Goal: Information Seeking & Learning: Learn about a topic

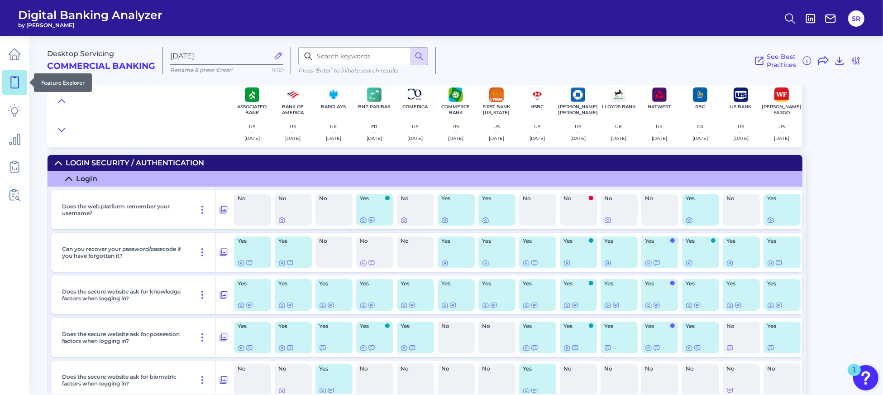
click at [19, 76] on icon at bounding box center [14, 82] width 13 height 13
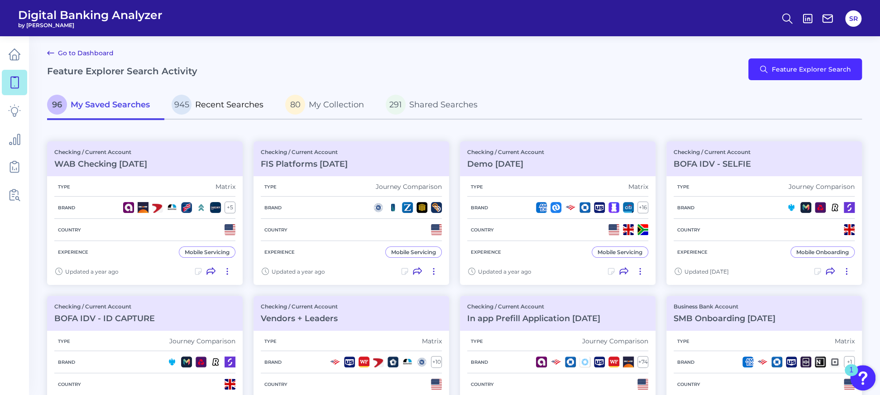
click at [263, 99] on p "945 Recent Searches" at bounding box center [218, 105] width 92 height 20
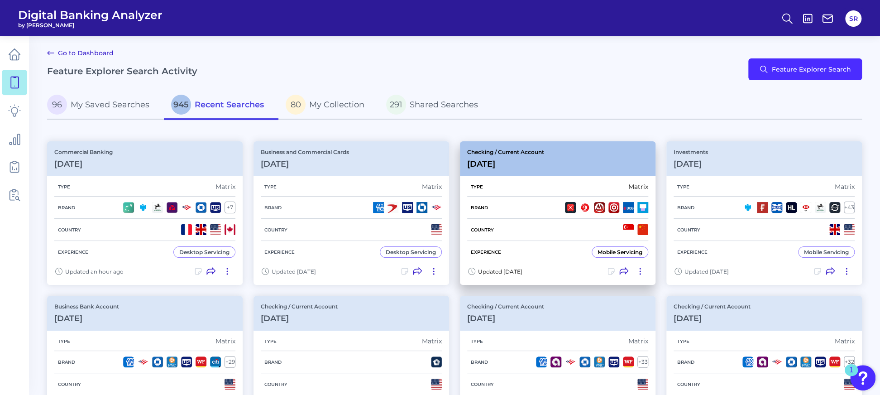
click at [500, 183] on div "Type Matrix" at bounding box center [557, 186] width 181 height 19
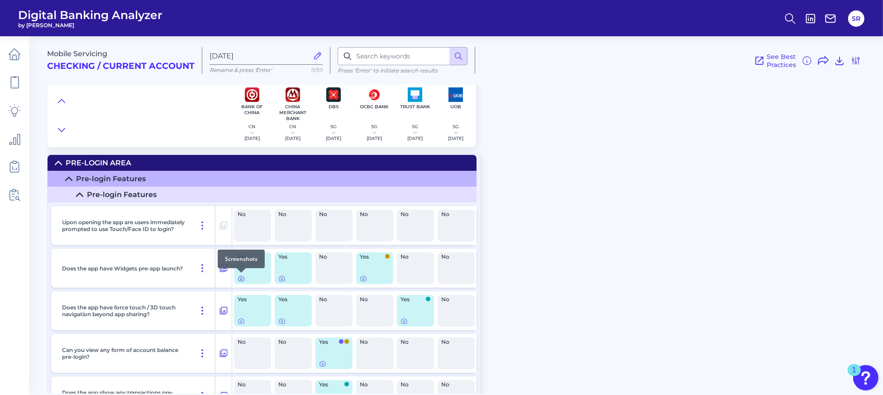
click at [242, 281] on icon at bounding box center [241, 278] width 7 height 7
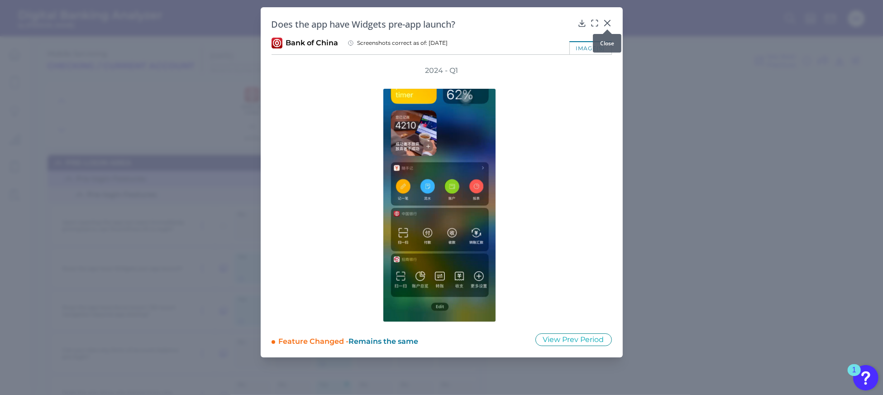
click at [607, 25] on div at bounding box center [607, 29] width 9 height 9
click at [607, 20] on icon at bounding box center [607, 23] width 9 height 9
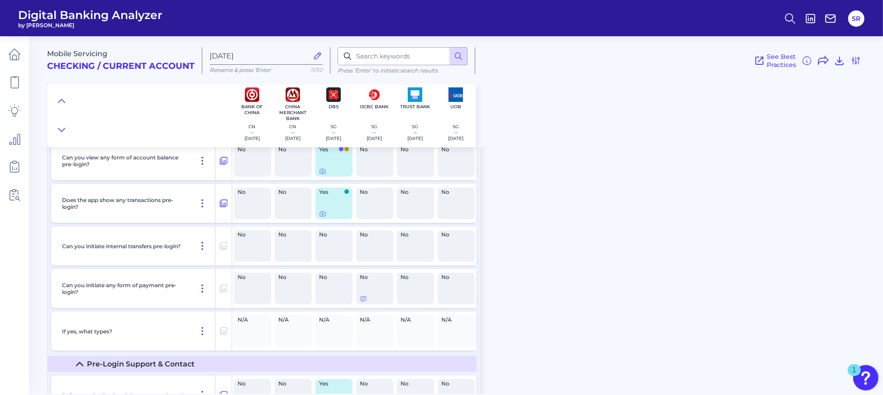
scroll to position [241, 0]
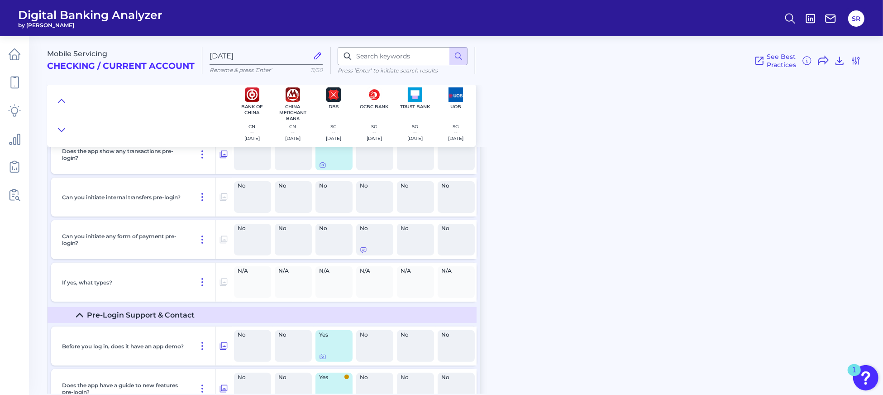
click at [594, 318] on div "Mobile Servicing Checking / Current Account [DATE] Rename & press 'Enter' 11/50…" at bounding box center [465, 211] width 836 height 364
click at [24, 47] on link at bounding box center [14, 54] width 25 height 25
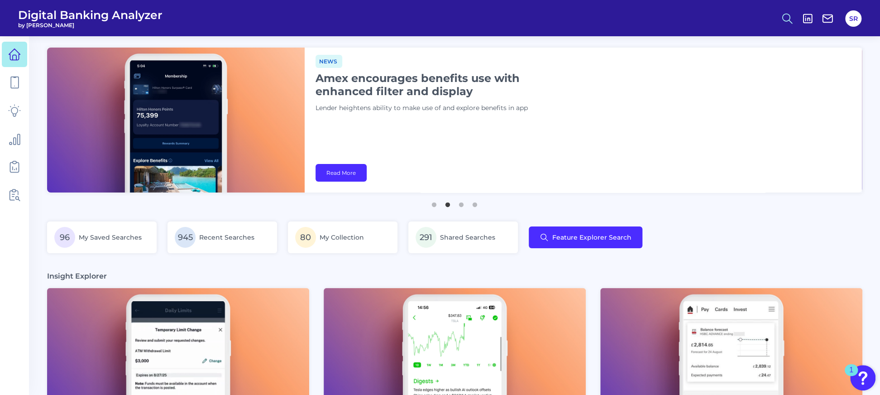
click at [793, 13] on icon at bounding box center [787, 18] width 13 height 13
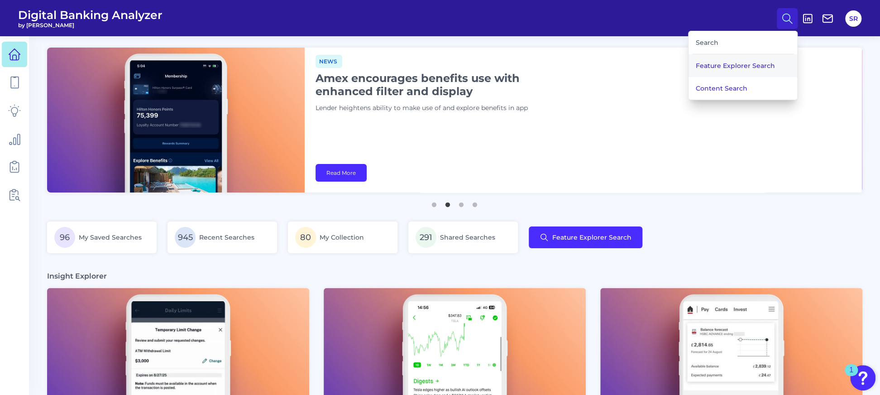
click at [734, 62] on button "Feature Explorer Search" at bounding box center [743, 65] width 109 height 23
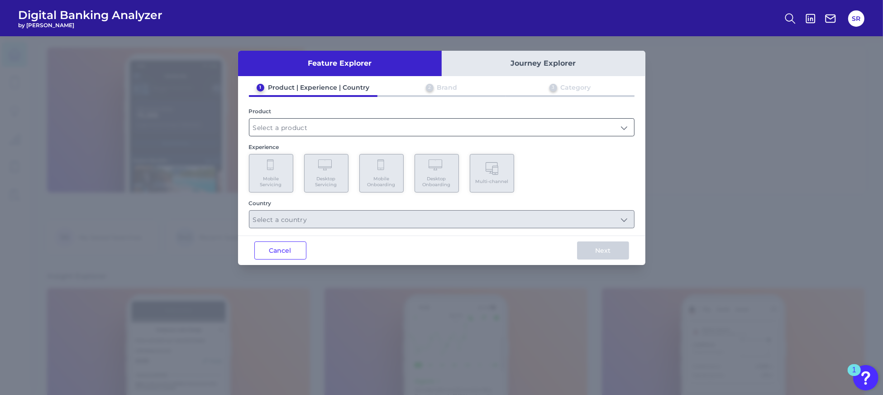
click at [398, 131] on input "text" at bounding box center [441, 127] width 385 height 17
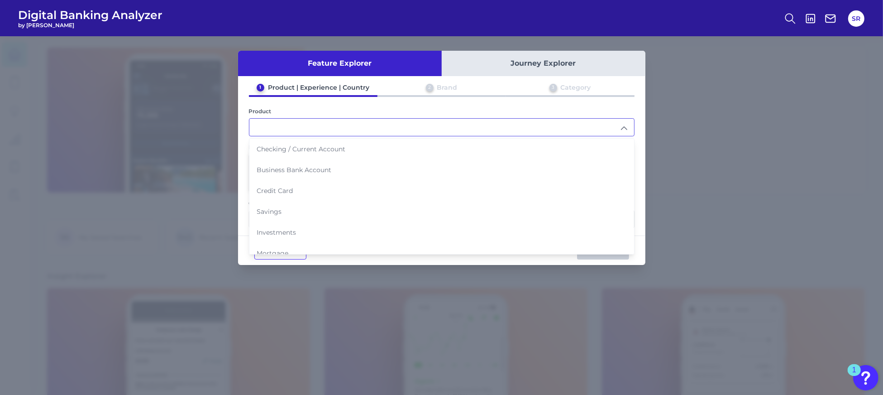
click at [380, 129] on input "text" at bounding box center [441, 127] width 385 height 17
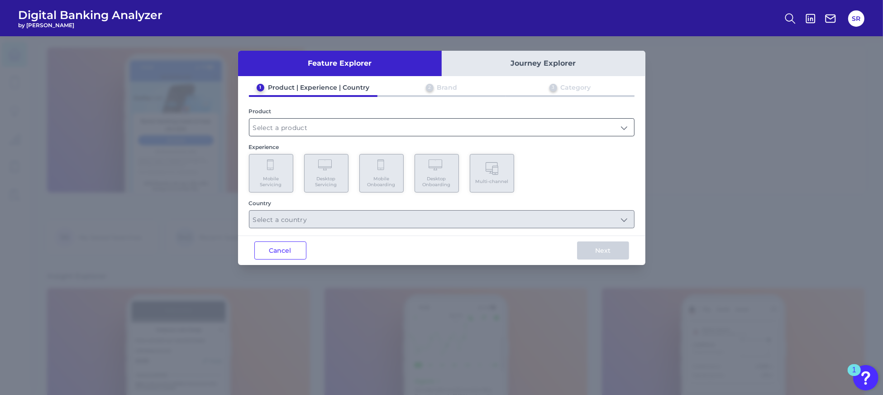
click at [358, 120] on input "text" at bounding box center [441, 127] width 385 height 17
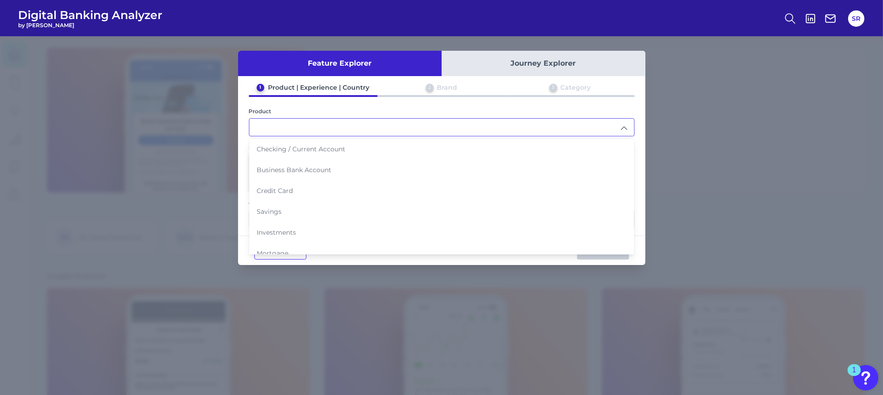
click at [363, 126] on input "text" at bounding box center [441, 127] width 385 height 17
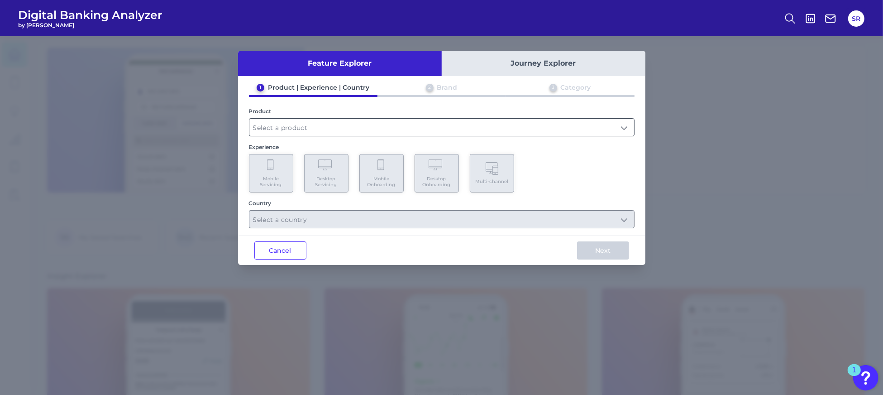
click at [370, 132] on input "text" at bounding box center [441, 127] width 385 height 17
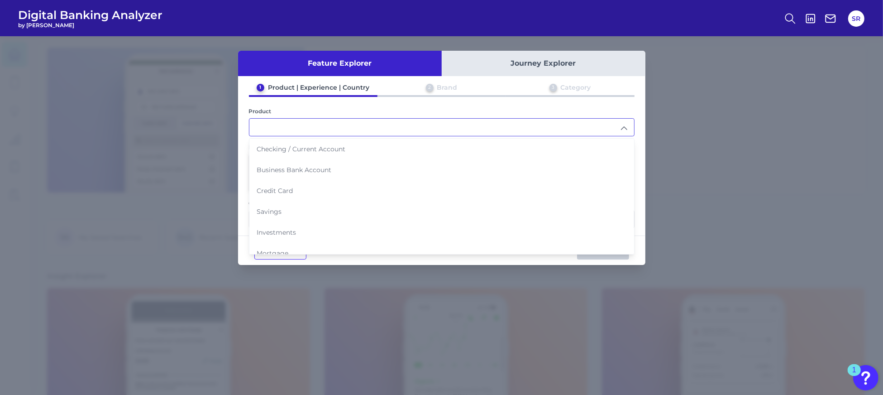
click at [449, 129] on input "text" at bounding box center [441, 127] width 385 height 17
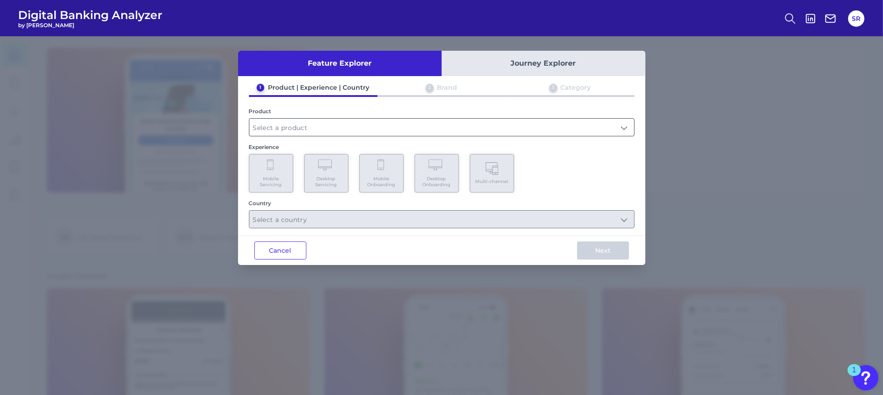
click at [442, 129] on input "text" at bounding box center [441, 127] width 385 height 17
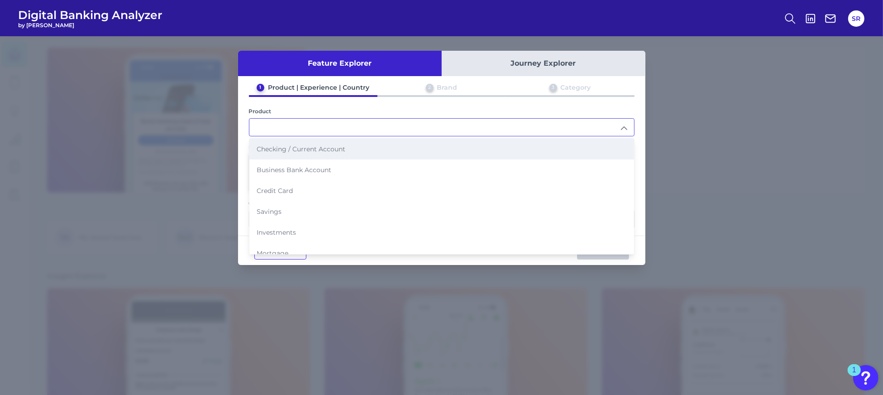
click at [288, 145] on span "Checking / Current Account" at bounding box center [301, 149] width 89 height 8
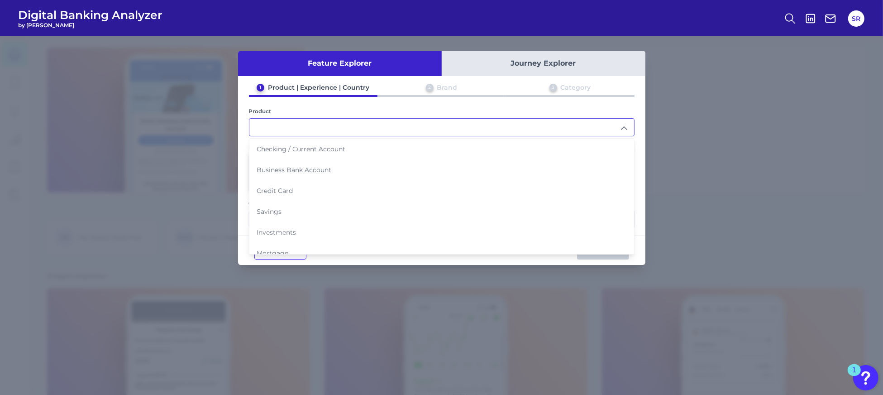
type input "Checking / Current Account"
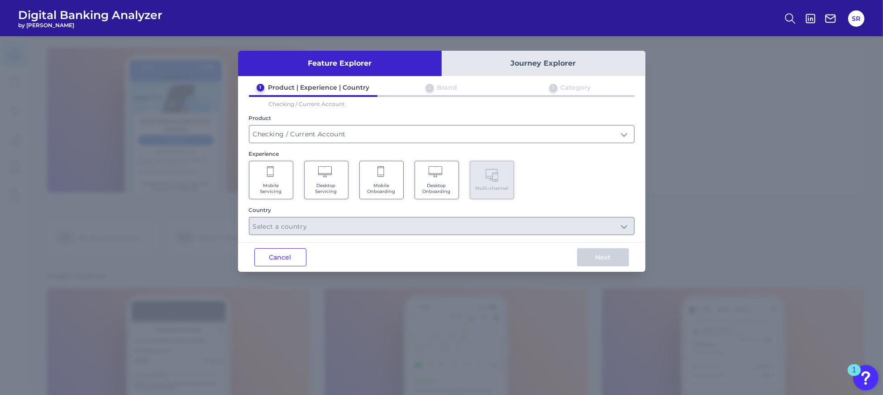
click at [387, 188] on span "Mobile Onboarding" at bounding box center [381, 188] width 34 height 12
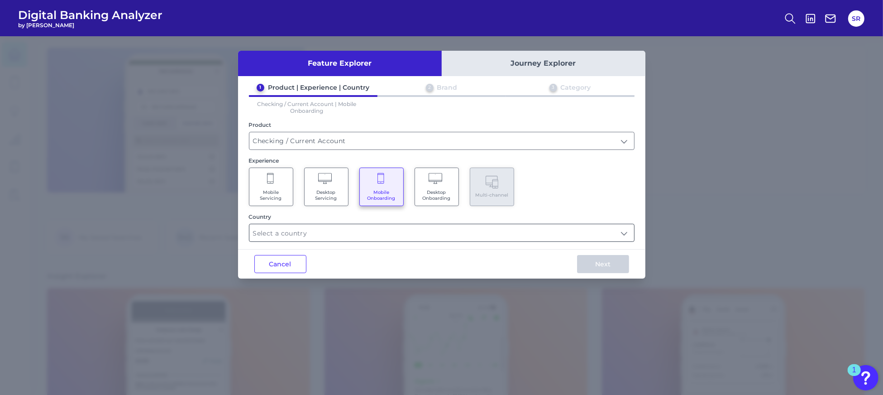
click at [620, 238] on input "text" at bounding box center [441, 232] width 385 height 17
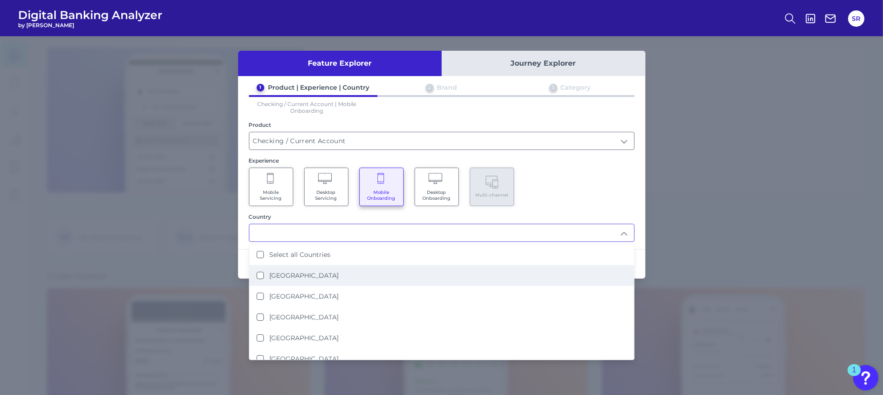
click at [319, 273] on label "[GEOGRAPHIC_DATA]" at bounding box center [303, 275] width 69 height 8
type input "[GEOGRAPHIC_DATA]"
click at [319, 274] on label "[GEOGRAPHIC_DATA]" at bounding box center [303, 275] width 69 height 8
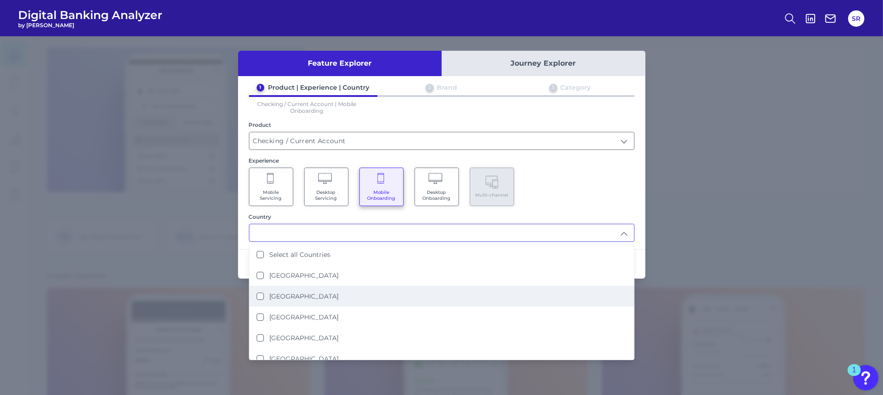
click at [313, 292] on li "[GEOGRAPHIC_DATA]" at bounding box center [441, 296] width 385 height 21
type input "[GEOGRAPHIC_DATA]"
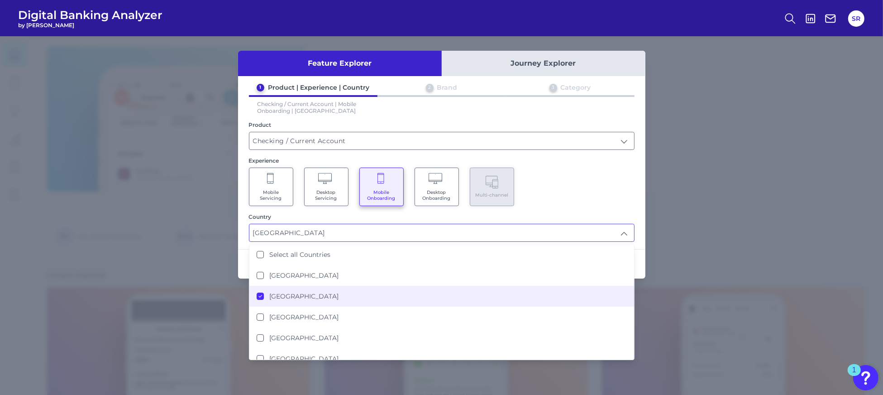
click at [559, 205] on div "Mobile Servicing Desktop Servicing Mobile Onboarding Desktop Onboarding Multi-c…" at bounding box center [442, 187] width 386 height 38
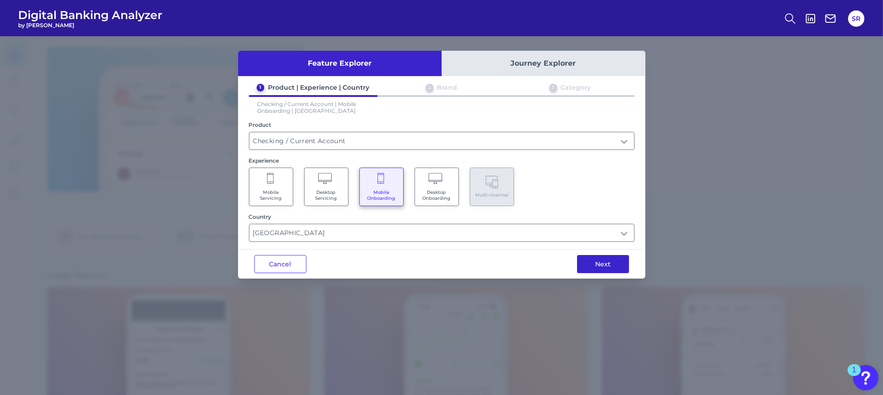
click at [588, 263] on button "Next" at bounding box center [603, 264] width 52 height 18
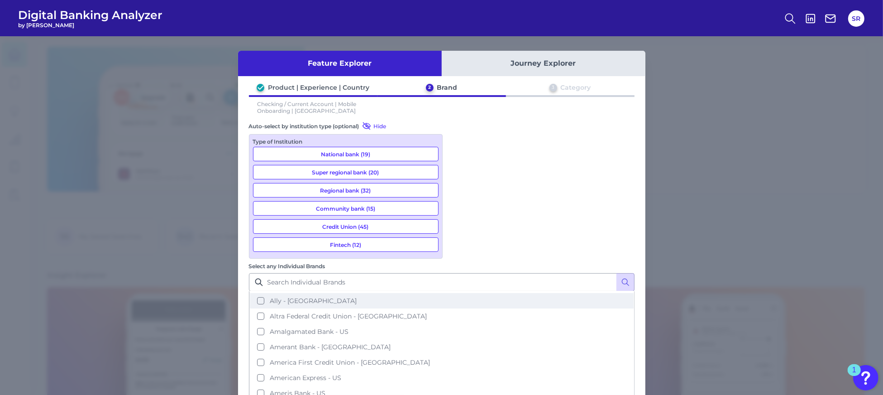
scroll to position [0, 0]
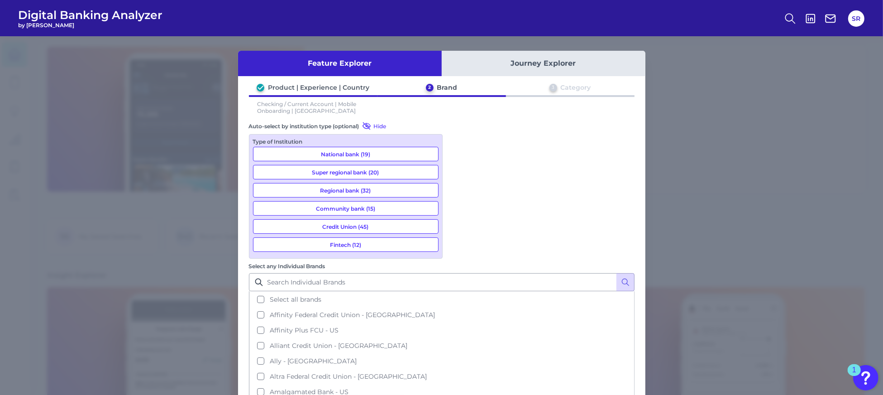
click at [398, 156] on button "National bank (19)" at bounding box center [346, 154] width 186 height 14
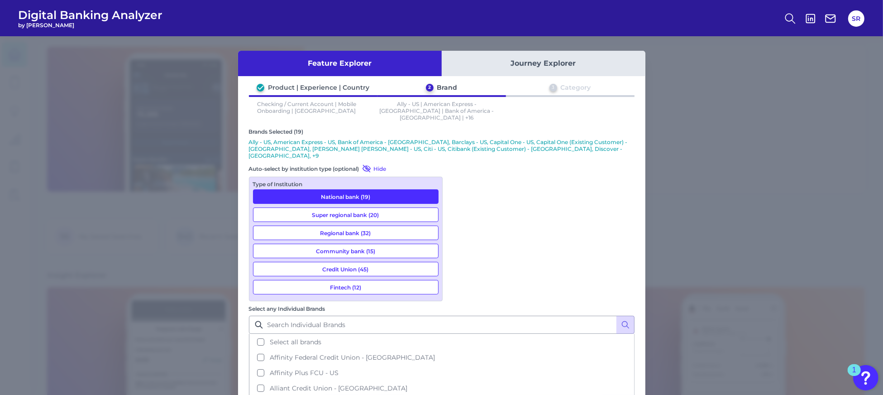
click at [397, 207] on button "Super regional bank (20)" at bounding box center [346, 214] width 186 height 14
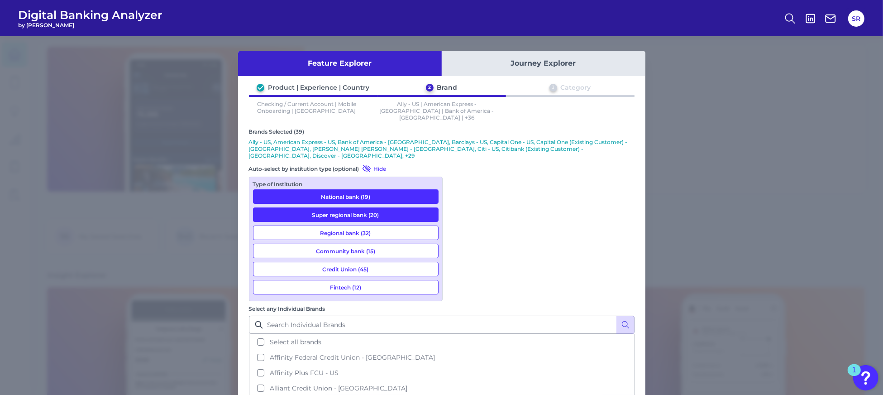
click at [380, 280] on button "Fintech (12)" at bounding box center [346, 287] width 186 height 14
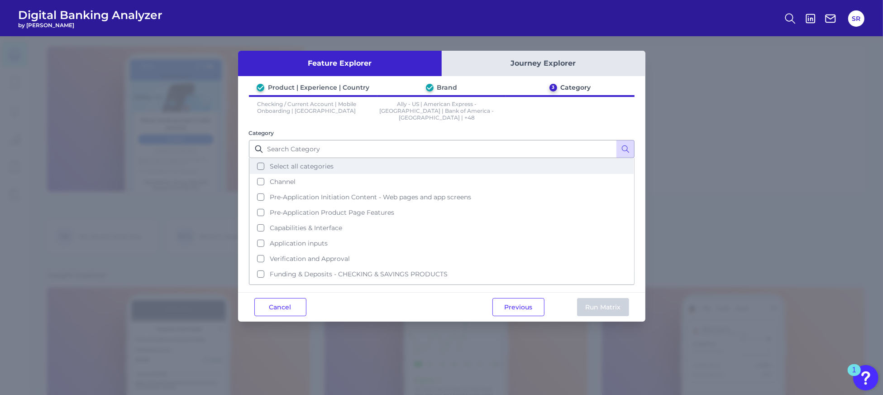
click at [255, 158] on button "Select all categories" at bounding box center [442, 165] width 384 height 15
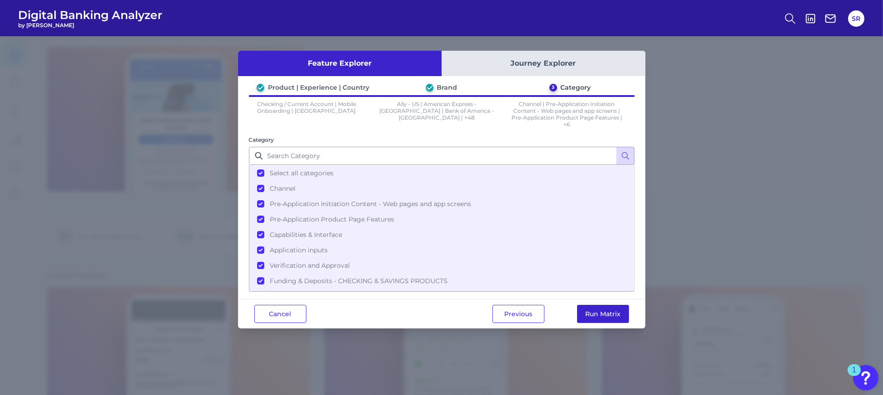
click at [591, 315] on button "Run Matrix" at bounding box center [603, 314] width 52 height 18
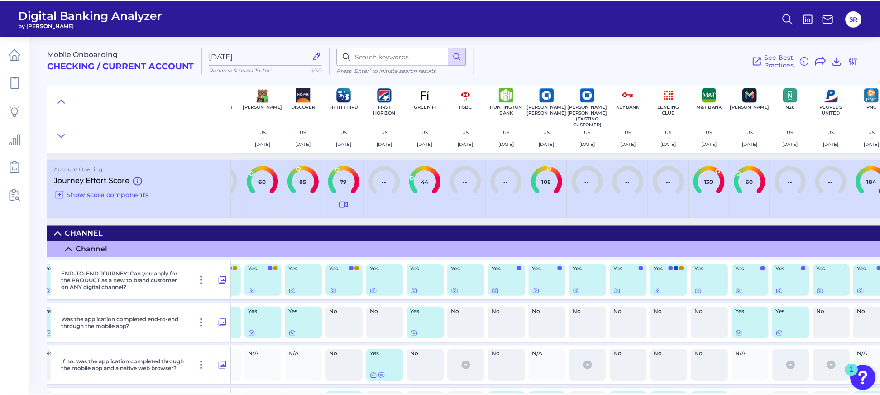
scroll to position [0, 682]
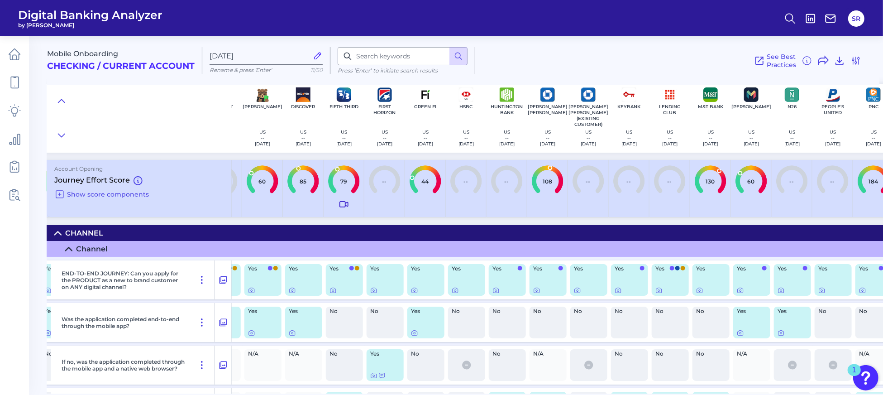
click at [344, 205] on icon at bounding box center [344, 204] width 11 height 11
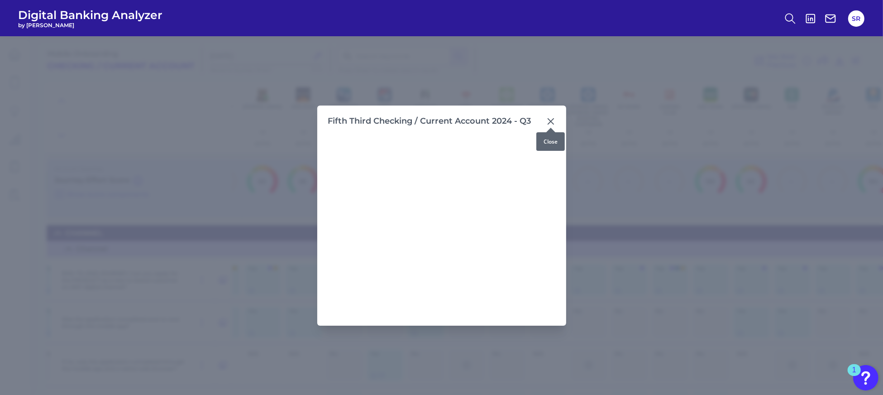
click at [549, 120] on icon at bounding box center [550, 121] width 5 height 5
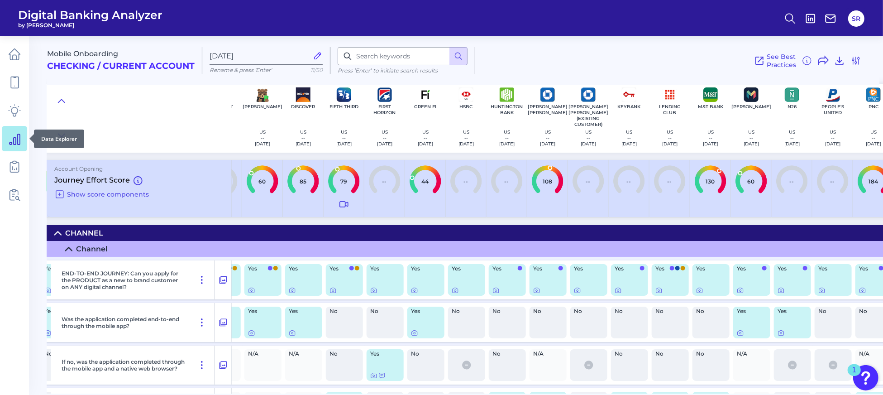
click at [23, 144] on link at bounding box center [14, 138] width 25 height 25
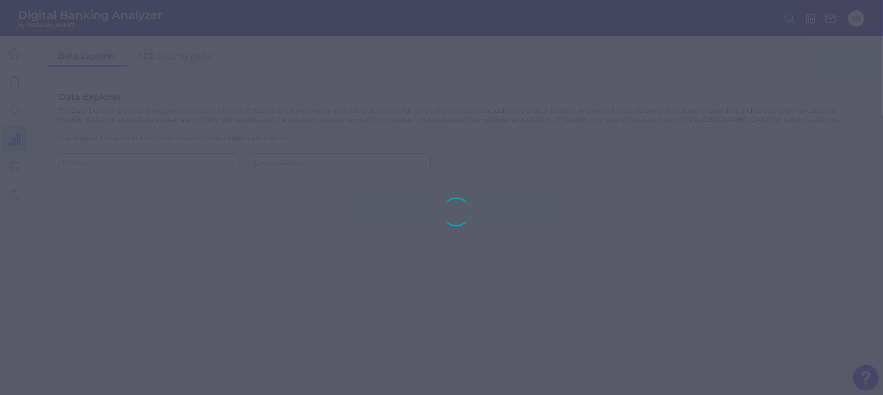
type input "Business Bank Account"
type input "[GEOGRAPHIC_DATA]"
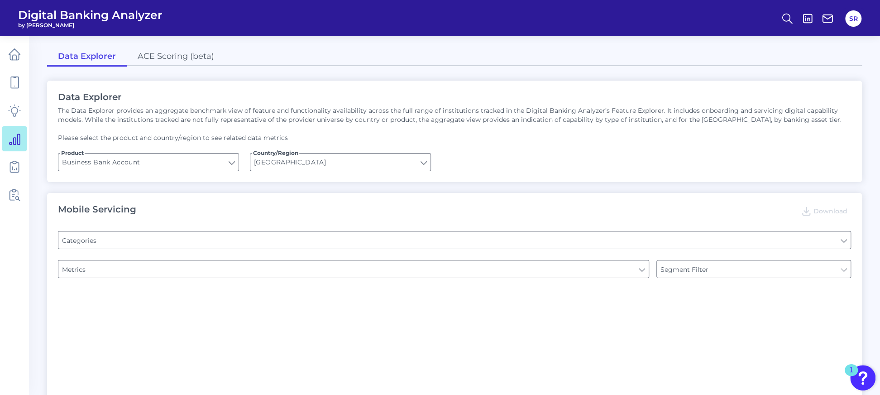
type input "Pre-login Features"
type input "Channel"
type input "Type of Institution"
type input "Login"
type input "Type of Institution"
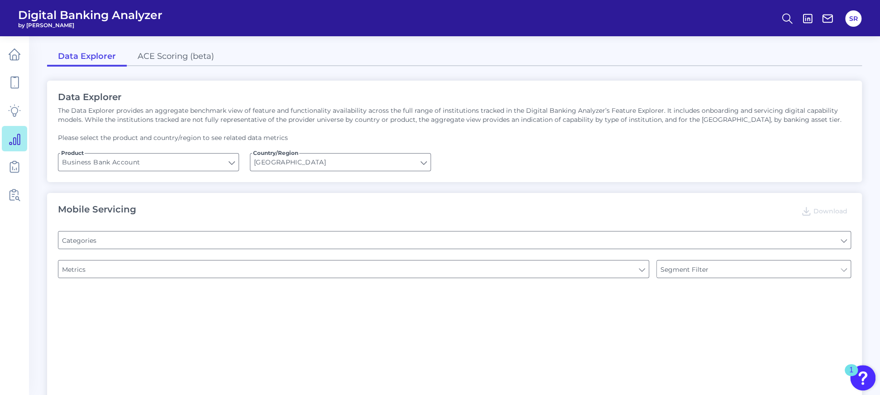
type input "Type of Institution"
type input "Upon opening the app are users immediately prompted to use Touch/Face ID to log…"
type input "Can you apply for the PRODUCT as a new to brand customer on ANY digital channel?"
type input "Does it offer third-party single sign on?"
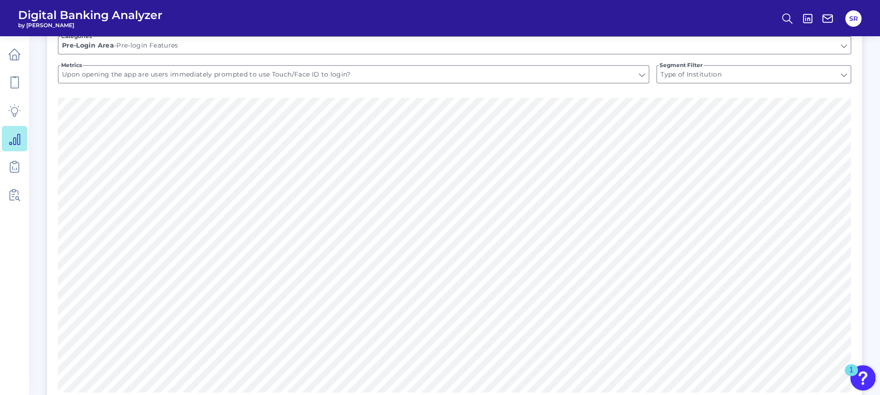
scroll to position [181, 0]
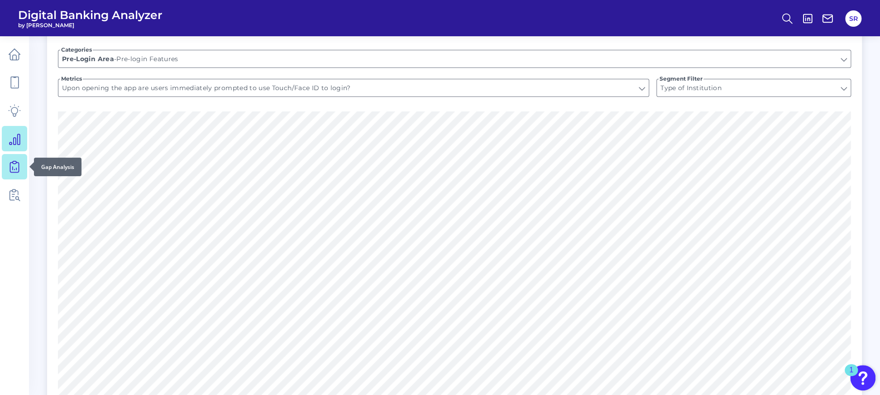
click at [15, 170] on icon at bounding box center [14, 166] width 13 height 13
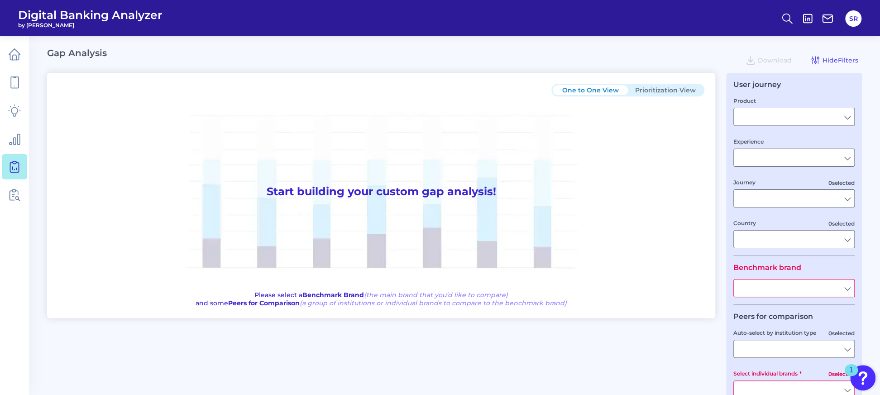
type input "Checking / Current Account"
type input "Mobile Servicing"
type input "Pre-Login Area, New Customer Onboarding, Login & Authentication, Accounts and t…"
type input "[GEOGRAPHIC_DATA]"
type input "All Select individual brands"
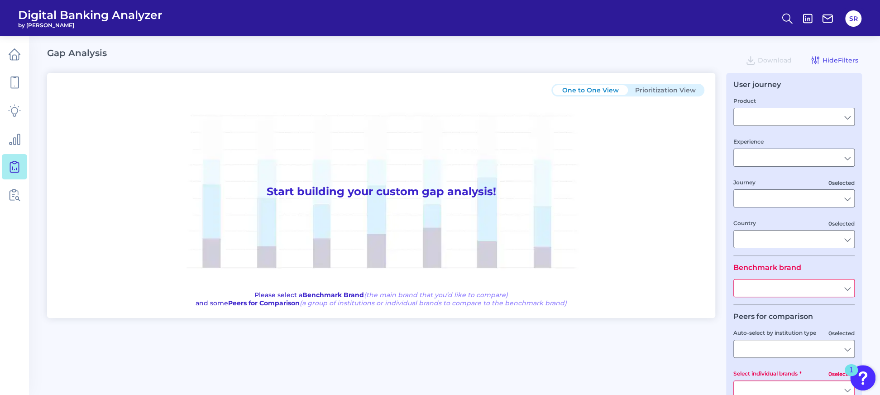
type input "All Journeys"
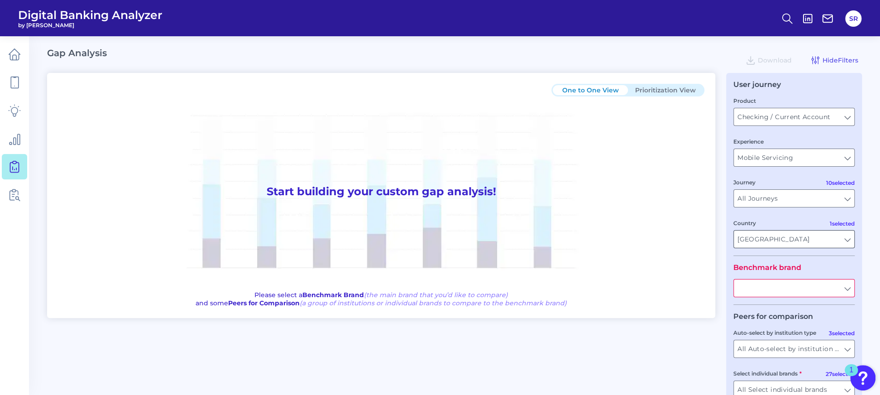
click at [840, 240] on input "[GEOGRAPHIC_DATA]" at bounding box center [794, 238] width 120 height 17
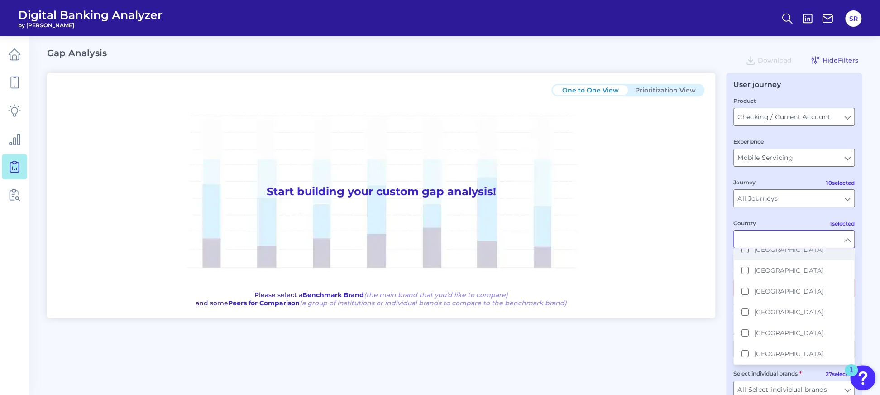
scroll to position [181, 0]
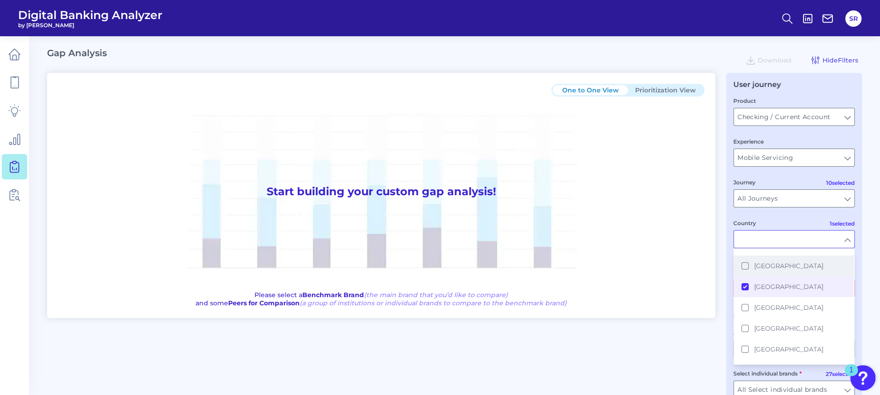
click at [757, 266] on span "[GEOGRAPHIC_DATA]" at bounding box center [788, 266] width 69 height 8
drag, startPoint x: 752, startPoint y: 290, endPoint x: 807, endPoint y: 297, distance: 54.7
click at [753, 289] on button "[GEOGRAPHIC_DATA]" at bounding box center [794, 286] width 120 height 21
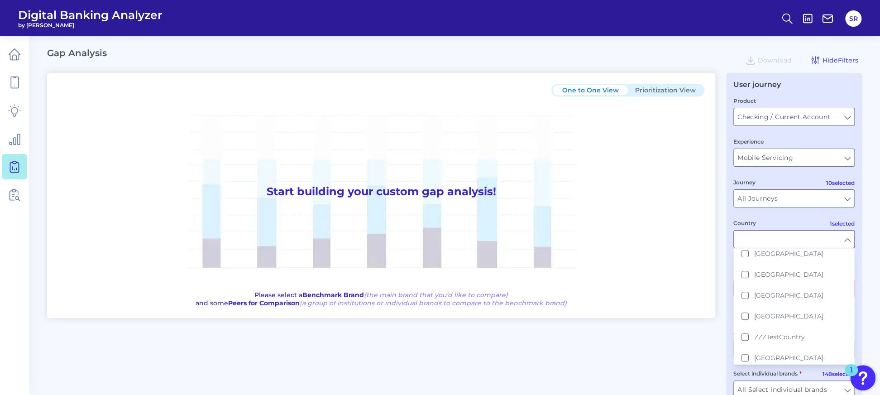
click at [862, 301] on main "Gap Analysis Download Hide Filters One to One View Prioritization View Start bu…" at bounding box center [440, 225] width 880 height 450
type input "[GEOGRAPHIC_DATA]"
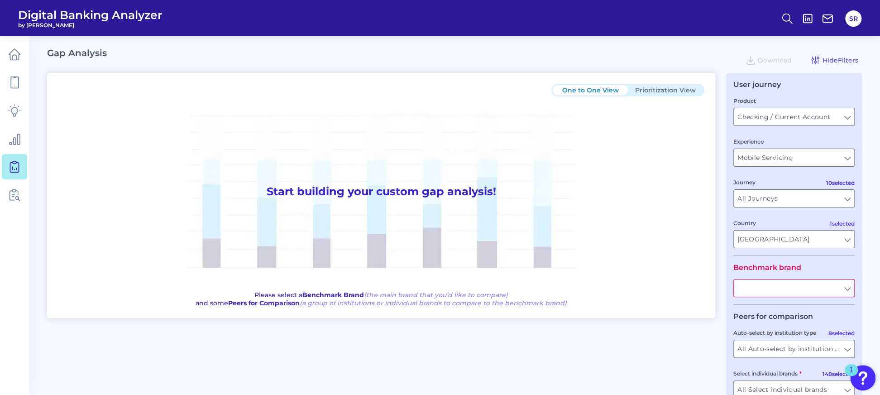
click at [835, 286] on input "text" at bounding box center [794, 287] width 120 height 17
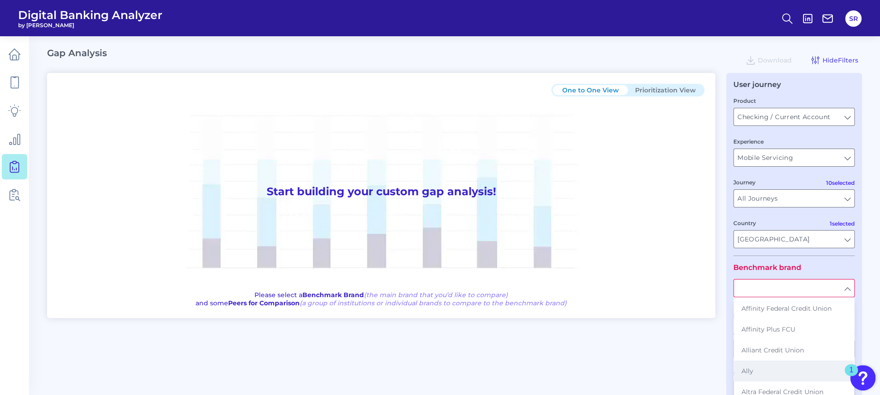
click at [781, 367] on button "Ally" at bounding box center [794, 370] width 120 height 21
type input "Ally"
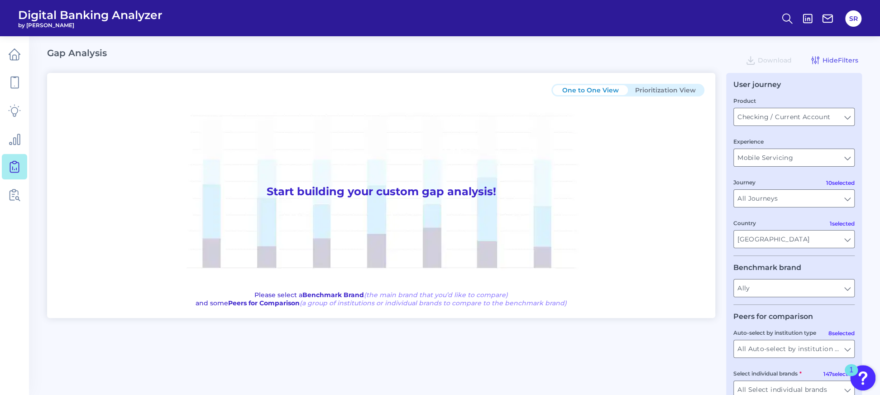
scroll to position [57, 0]
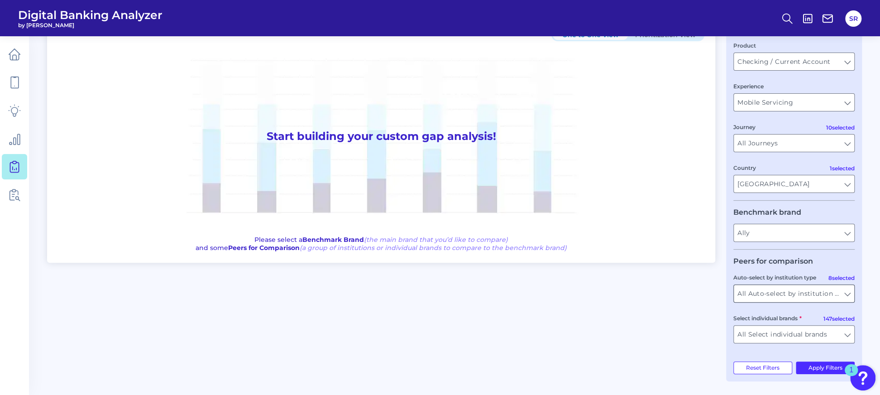
click at [843, 297] on input "All Auto-select by institution types" at bounding box center [794, 293] width 120 height 17
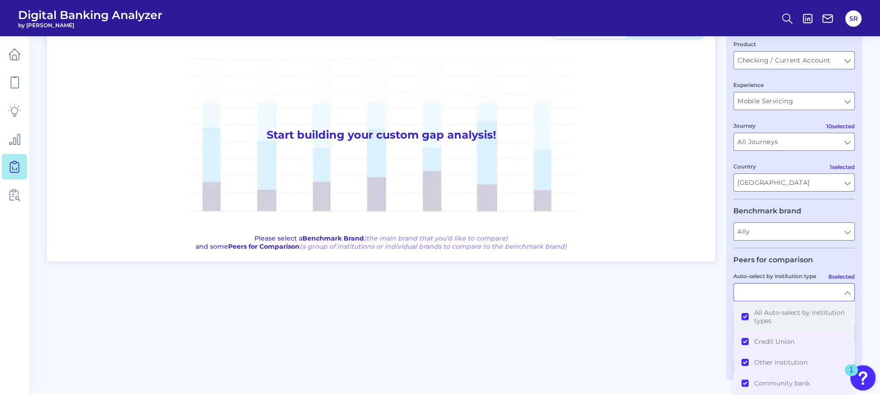
click at [749, 317] on button "All Auto-select by institution types" at bounding box center [794, 316] width 120 height 29
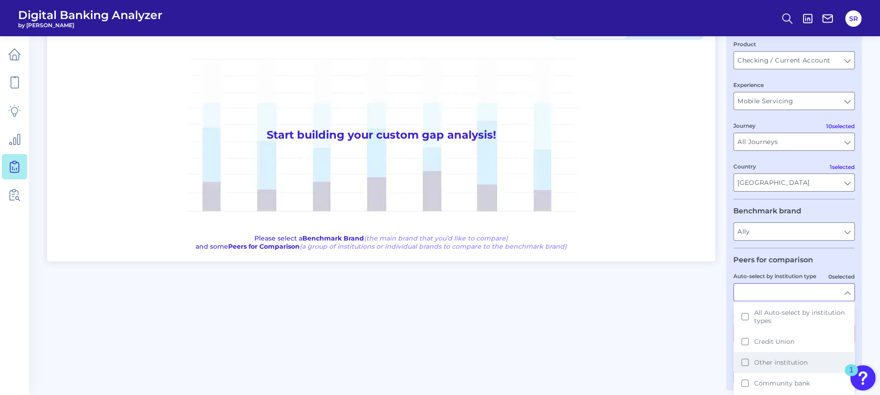
scroll to position [60, 0]
click at [746, 349] on button "National bank" at bounding box center [794, 343] width 120 height 21
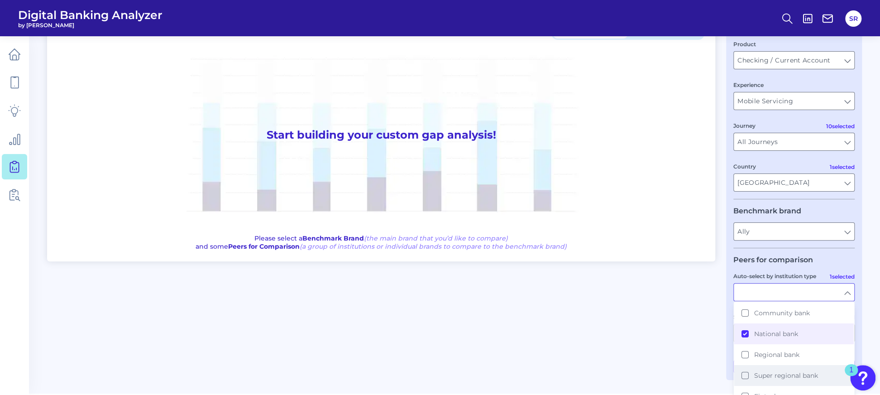
scroll to position [78, 0]
click at [749, 367] on button "Super regional bank" at bounding box center [794, 367] width 120 height 21
type input "American Express, Bank of America, Barclays, Capital One, [PERSON_NAME] [PERSON…"
click at [862, 305] on main "Gap Analysis Download Hide Filters One to One View Prioritization View Start bu…" at bounding box center [440, 168] width 880 height 450
type input "National bank, Super regional bank"
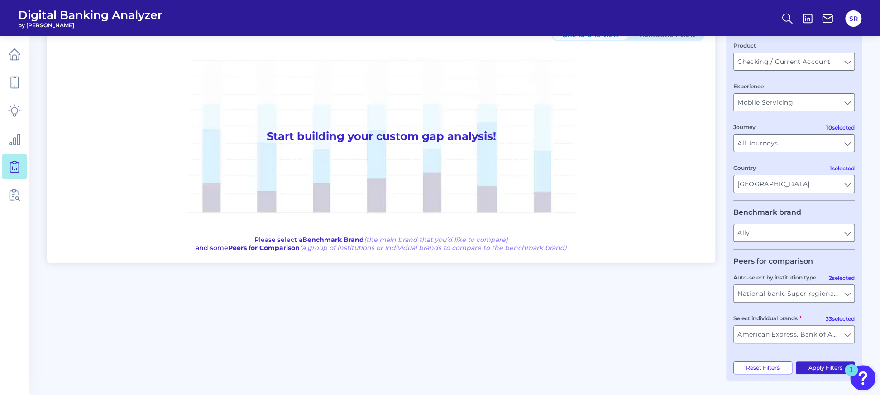
click at [822, 363] on button "Apply Filters" at bounding box center [825, 367] width 59 height 13
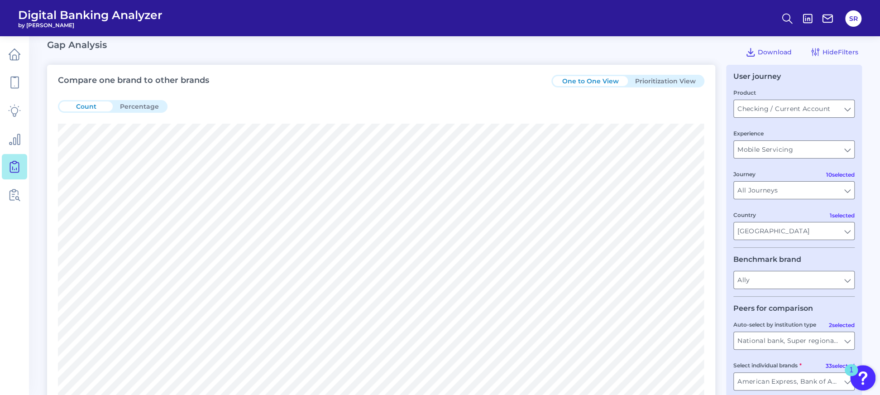
scroll to position [0, 0]
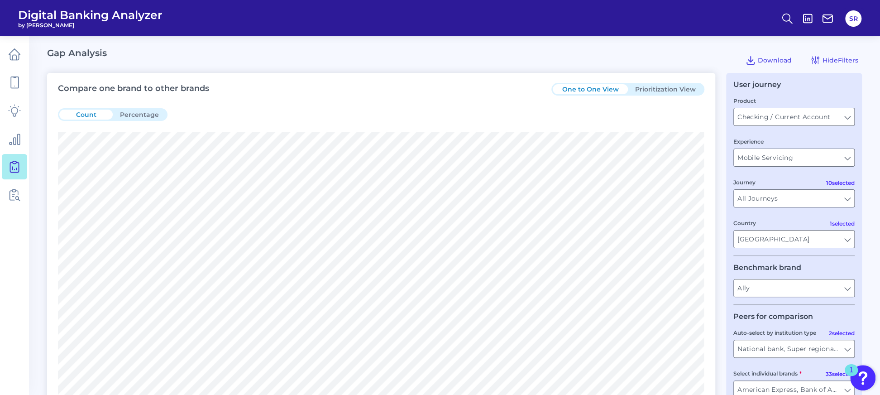
click at [665, 87] on button "Prioritization View" at bounding box center [665, 89] width 75 height 10
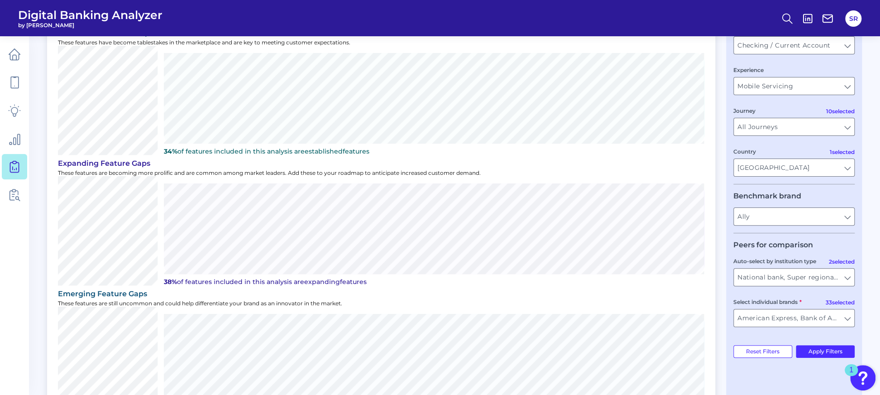
scroll to position [60, 0]
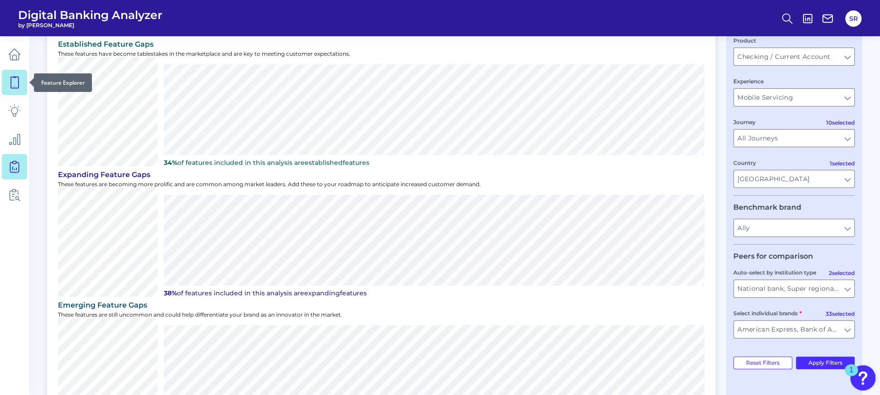
click at [17, 90] on link at bounding box center [14, 82] width 25 height 25
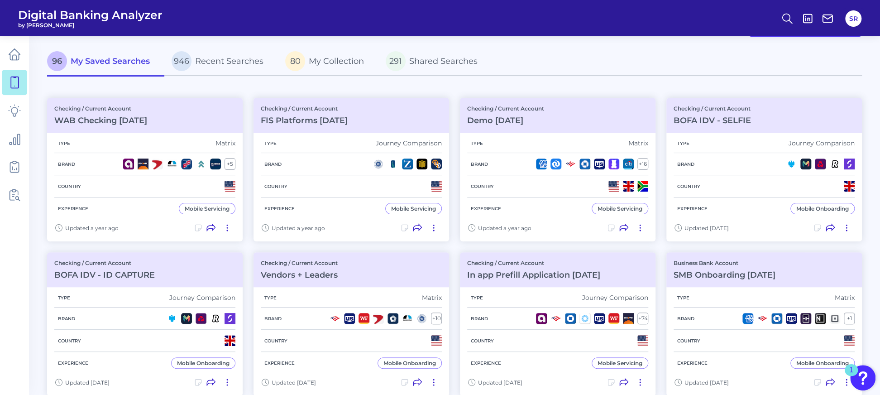
scroll to position [60, 0]
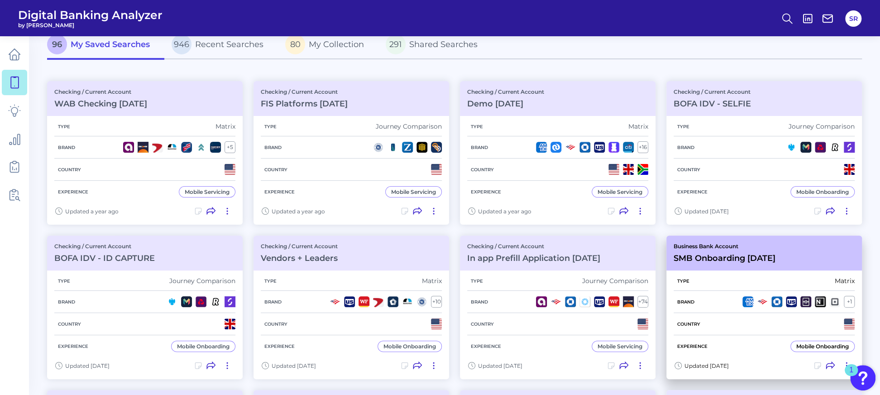
click at [736, 291] on div "Brand + 1" at bounding box center [764, 302] width 181 height 22
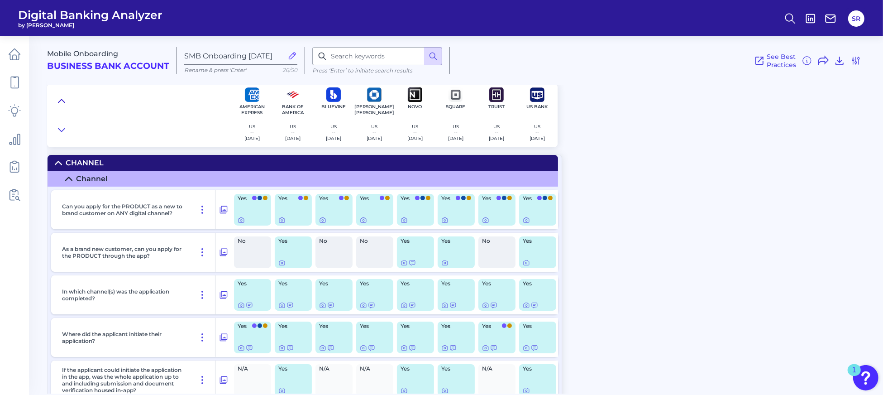
click at [61, 100] on icon at bounding box center [61, 100] width 6 height 3
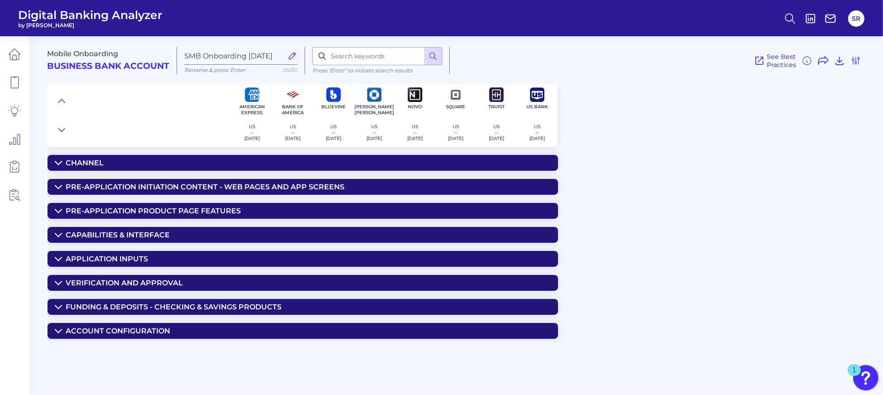
click at [64, 283] on summary "Verification and Approval" at bounding box center [303, 283] width 511 height 16
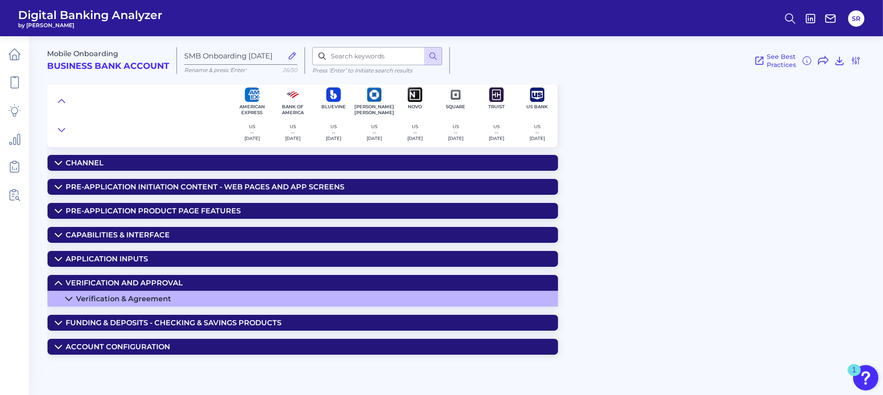
click at [67, 298] on icon at bounding box center [69, 298] width 6 height 3
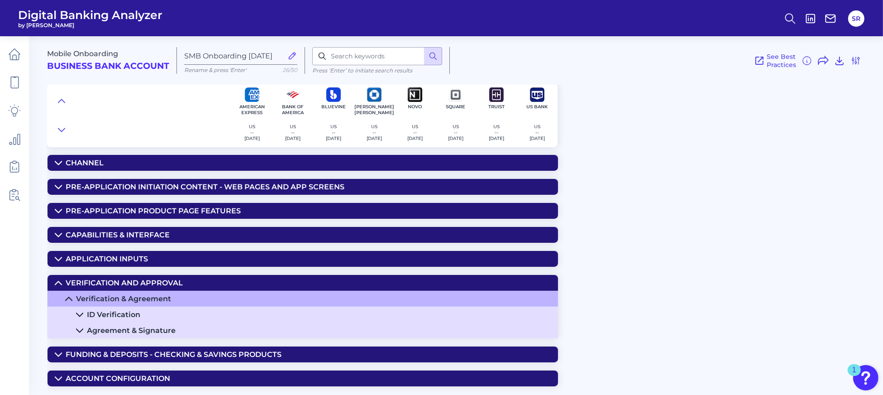
click at [81, 332] on icon at bounding box center [79, 330] width 7 height 7
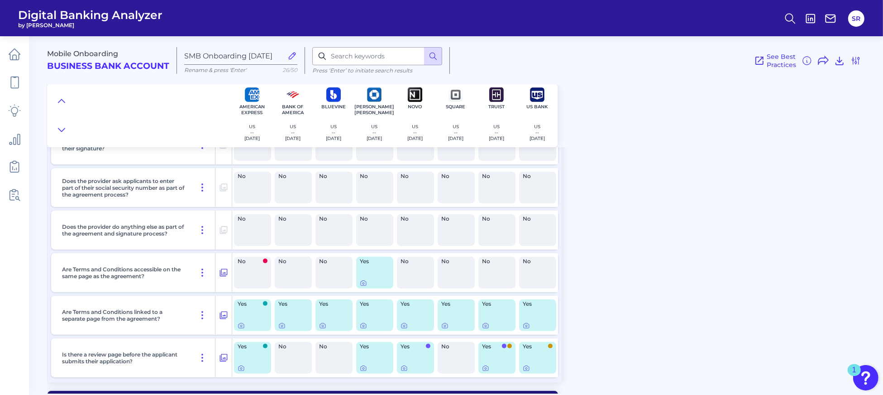
scroll to position [337, 0]
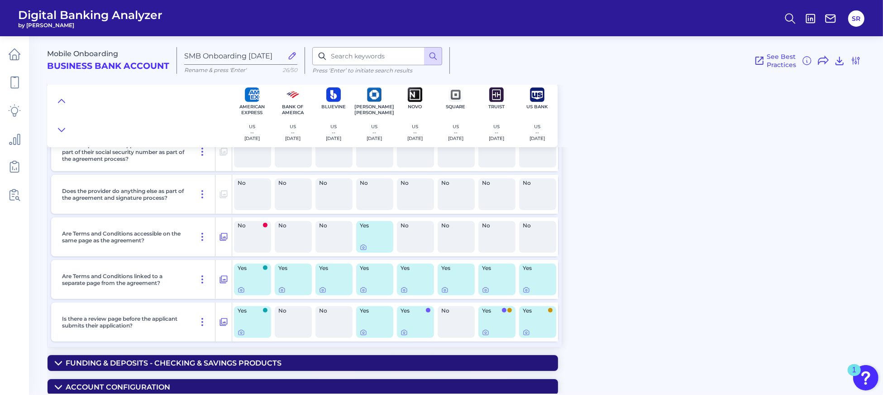
click at [58, 360] on icon at bounding box center [58, 362] width 7 height 7
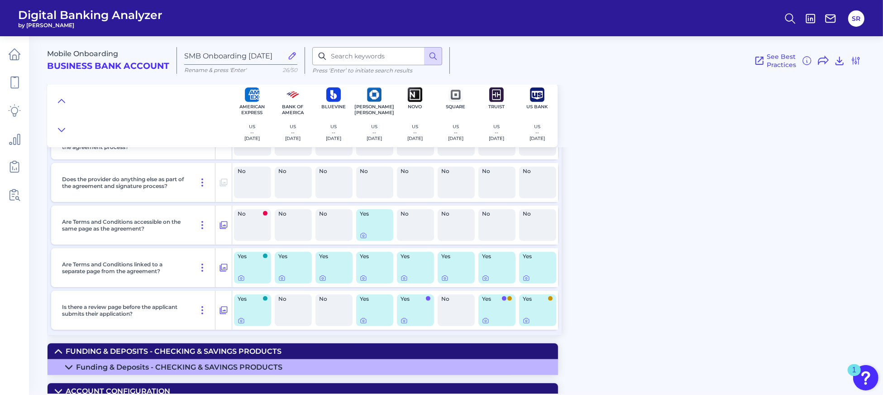
scroll to position [353, 0]
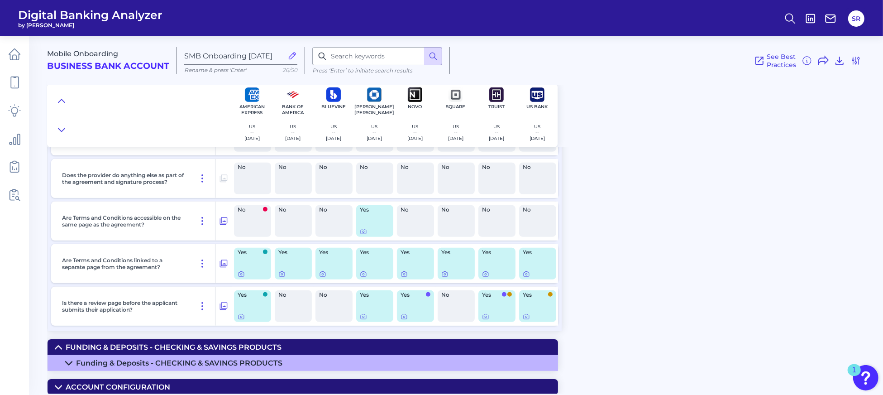
click at [71, 363] on icon at bounding box center [68, 362] width 7 height 7
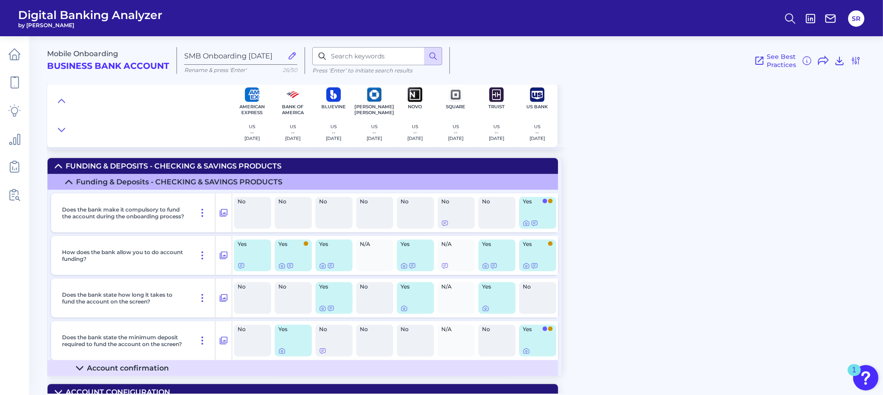
scroll to position [539, 0]
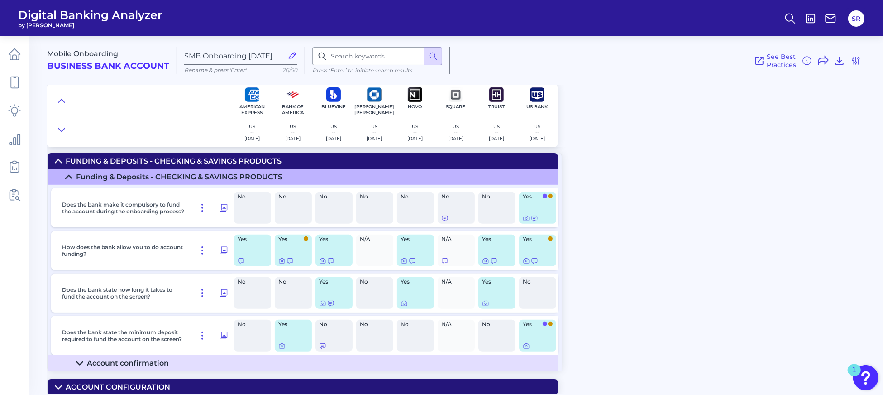
click at [81, 359] on icon at bounding box center [79, 362] width 7 height 7
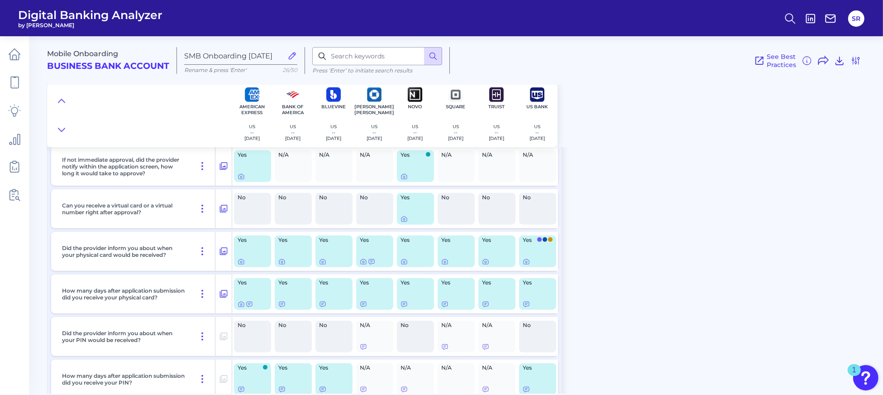
scroll to position [1055, 0]
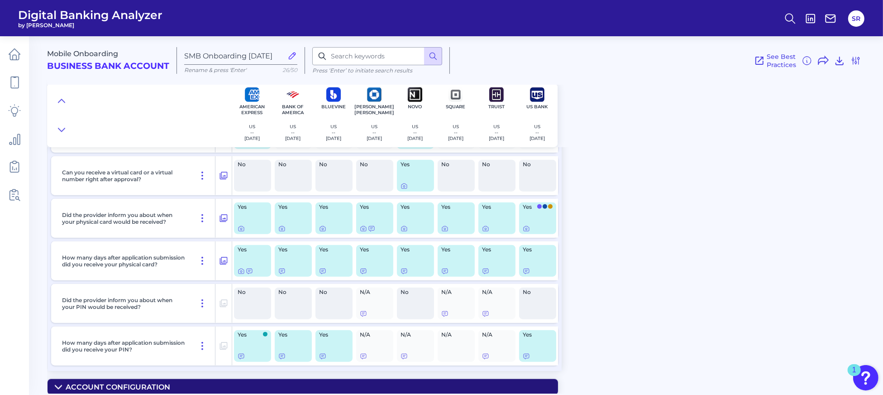
click at [58, 383] on icon at bounding box center [58, 386] width 7 height 7
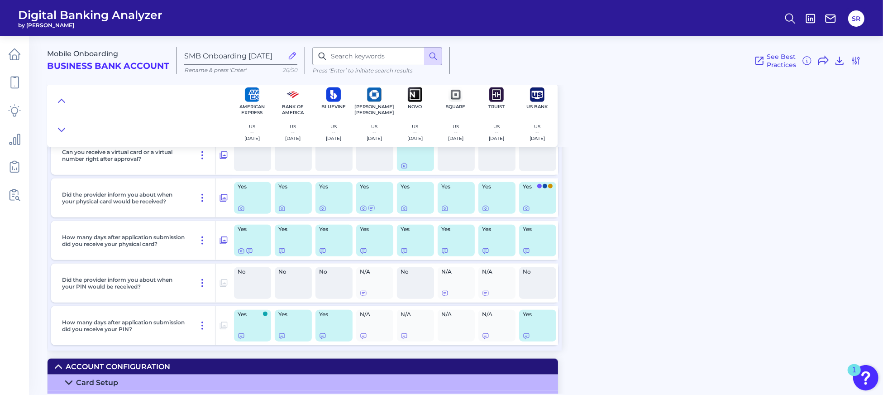
scroll to position [1087, 0]
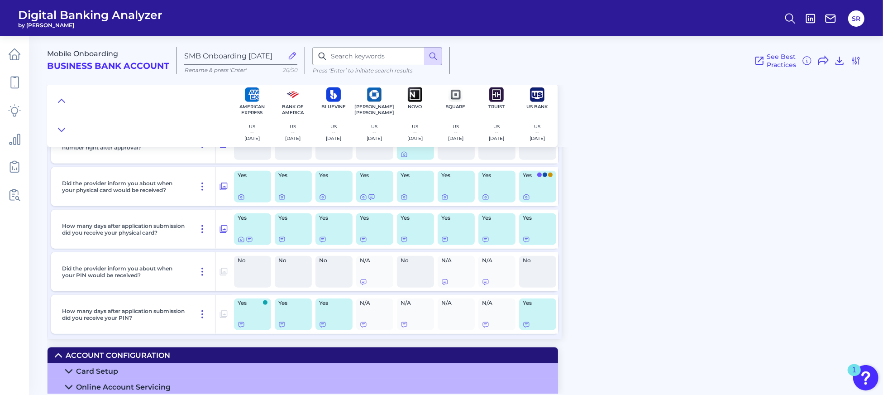
click at [70, 368] on icon at bounding box center [68, 371] width 7 height 7
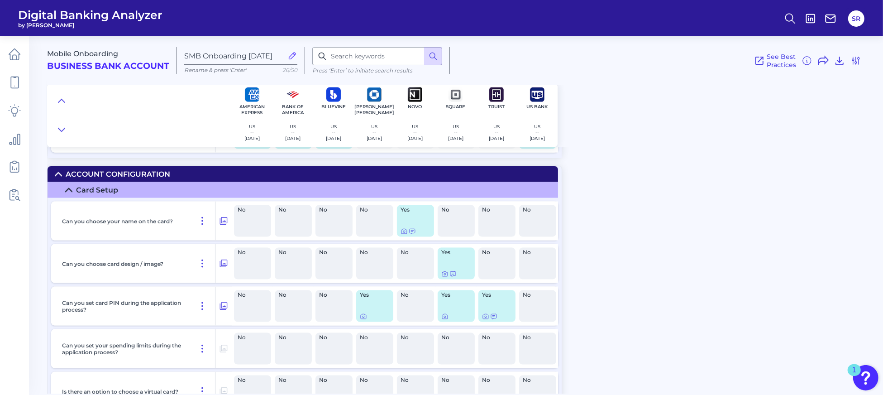
scroll to position [1390, 0]
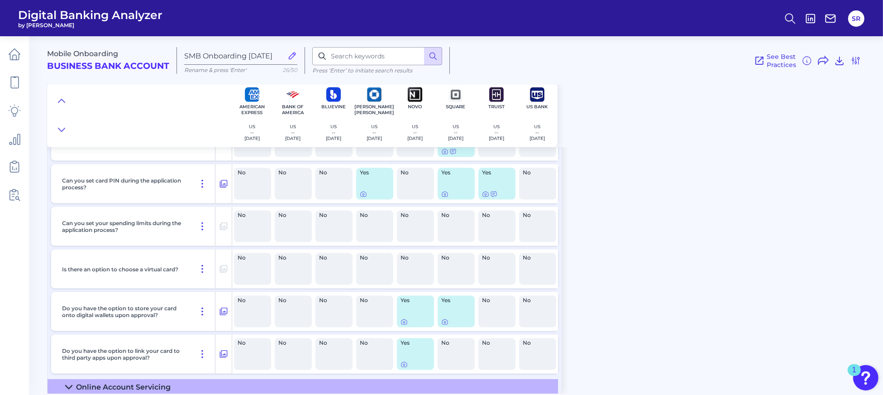
click at [68, 386] on icon at bounding box center [69, 386] width 6 height 3
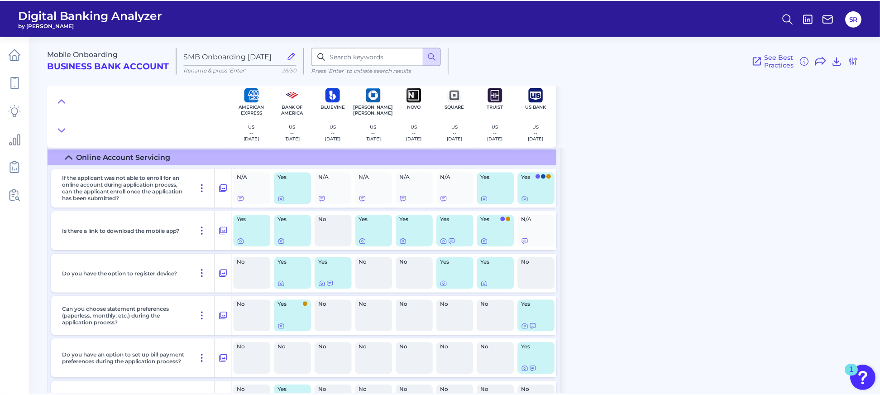
scroll to position [1692, 0]
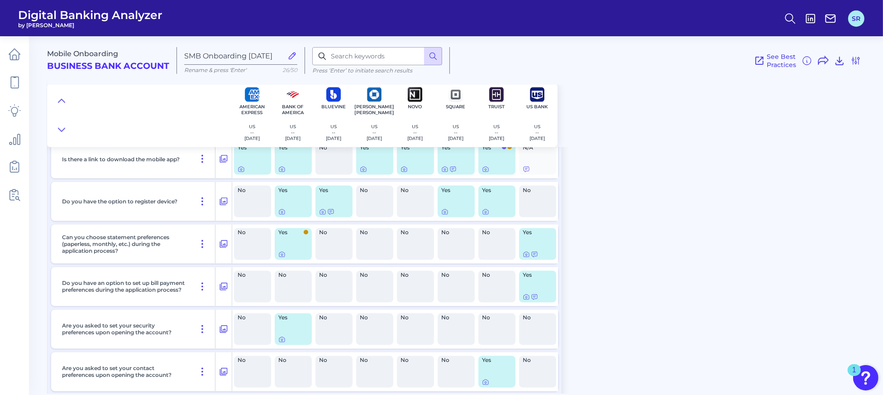
click at [859, 19] on button "SR" at bounding box center [856, 18] width 16 height 16
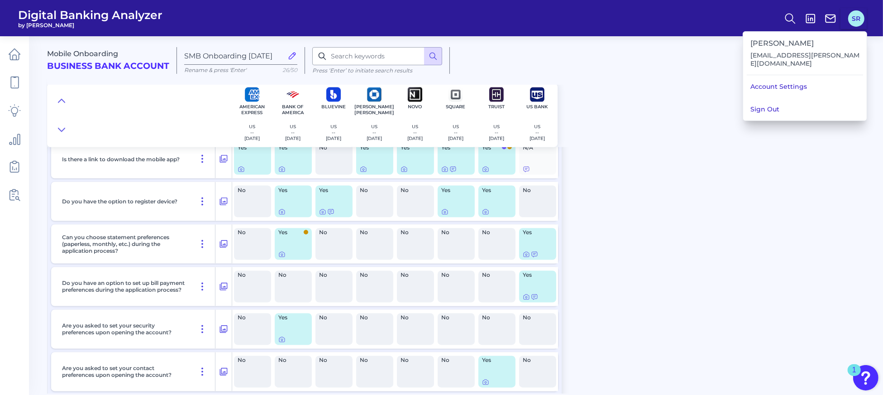
click at [859, 19] on button "SR" at bounding box center [856, 18] width 16 height 16
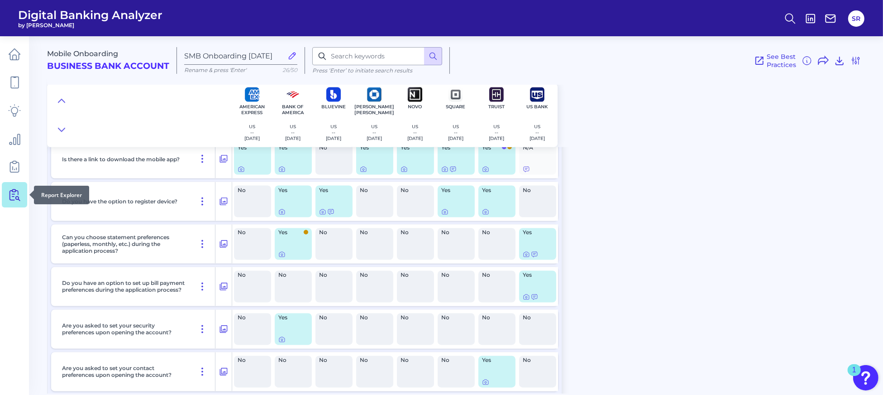
click at [15, 195] on icon at bounding box center [14, 194] width 13 height 13
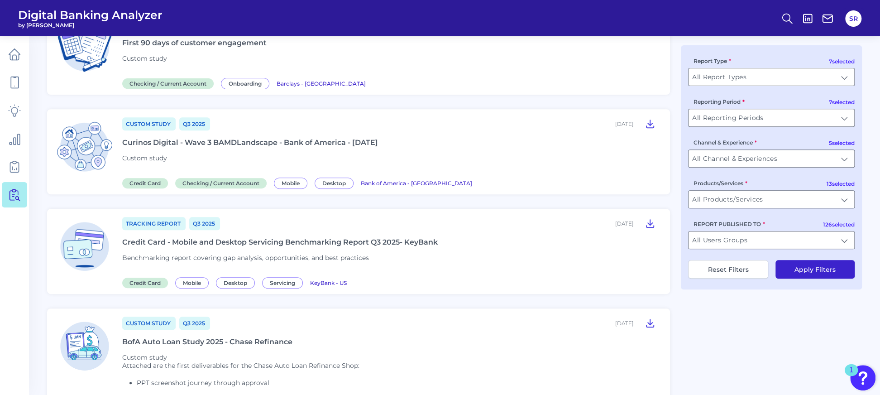
scroll to position [241, 0]
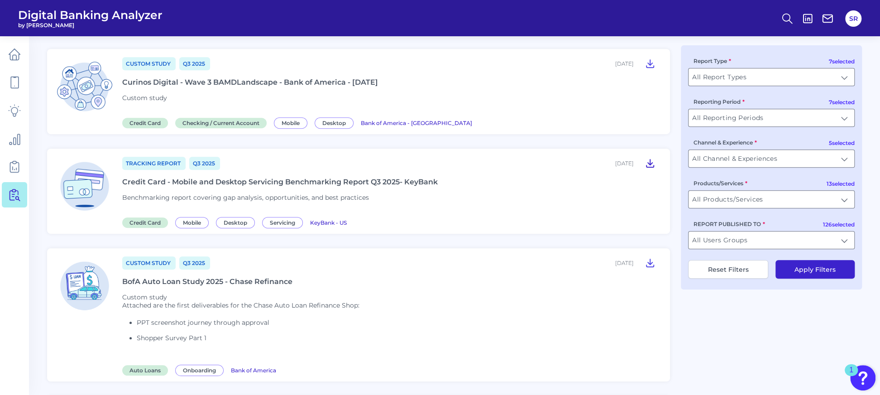
click at [648, 163] on icon at bounding box center [650, 163] width 11 height 11
click at [652, 164] on icon at bounding box center [650, 163] width 11 height 11
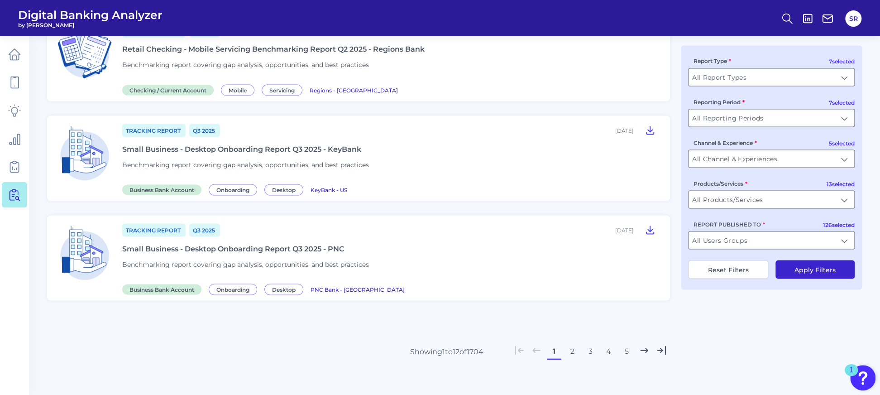
scroll to position [1088, 0]
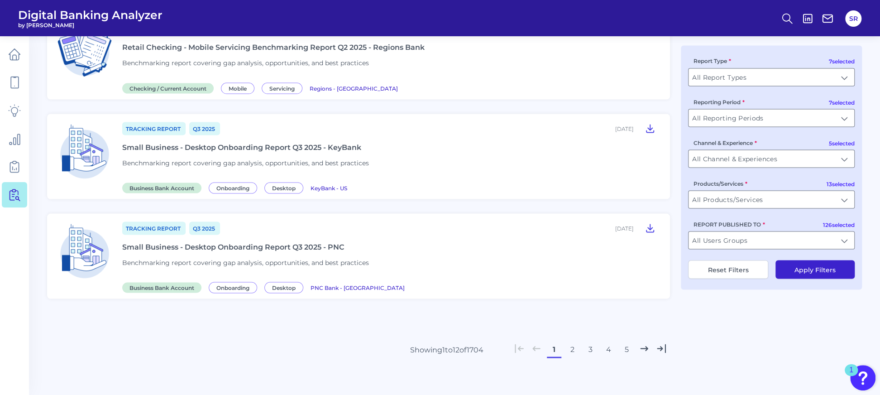
click at [574, 342] on button "2" at bounding box center [572, 349] width 14 height 14
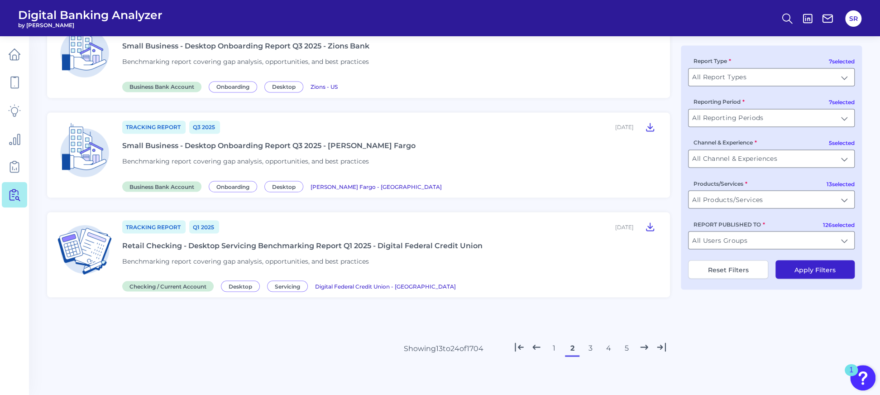
scroll to position [975, 0]
click at [592, 345] on button "3" at bounding box center [590, 347] width 14 height 14
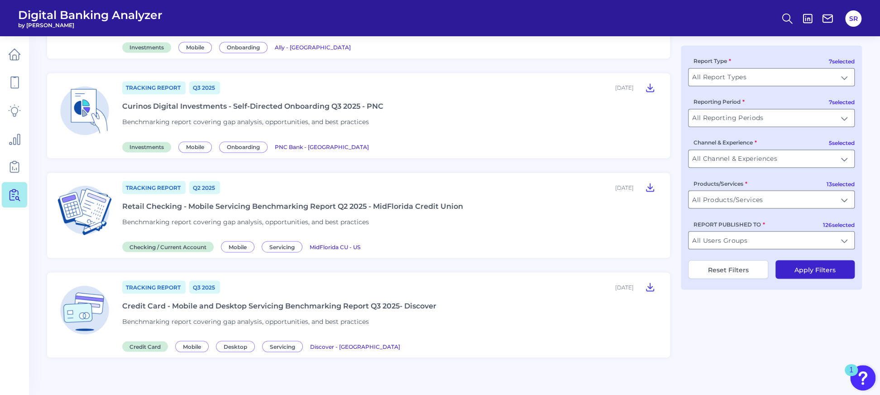
scroll to position [1042, 0]
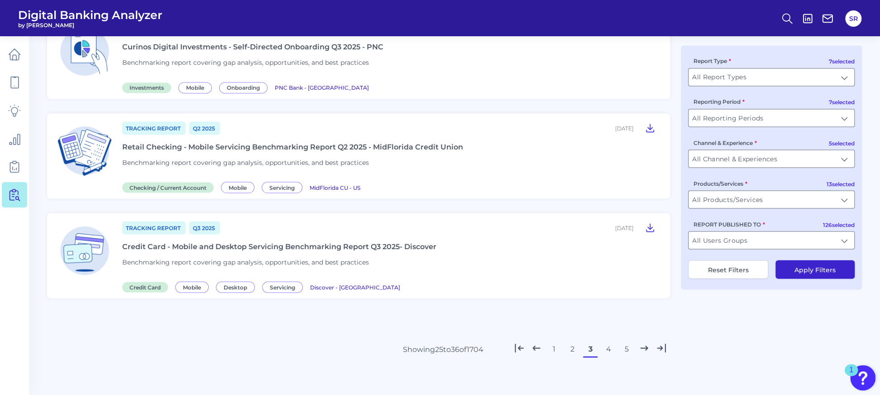
click at [612, 347] on button "4" at bounding box center [608, 348] width 14 height 14
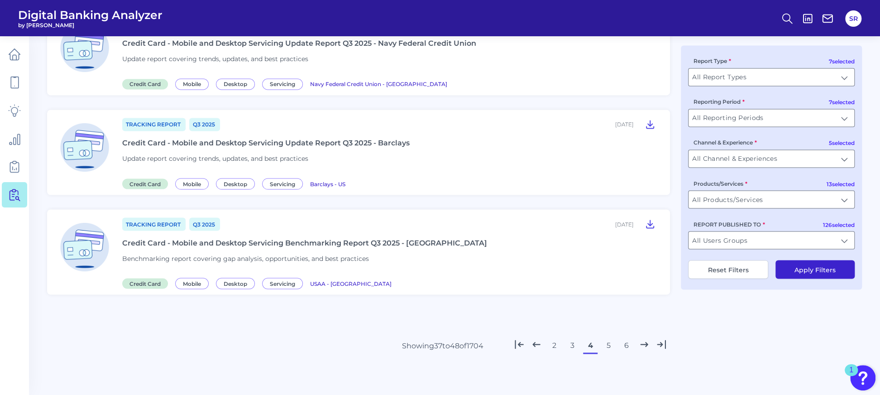
scroll to position [975, 0]
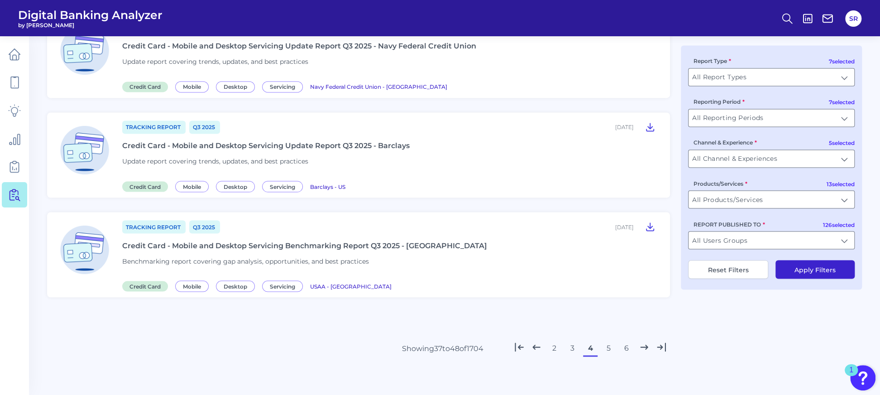
click at [303, 145] on div "Credit Card - Mobile and Desktop Servicing Update Report Q3 2025 - Barclays" at bounding box center [265, 145] width 287 height 9
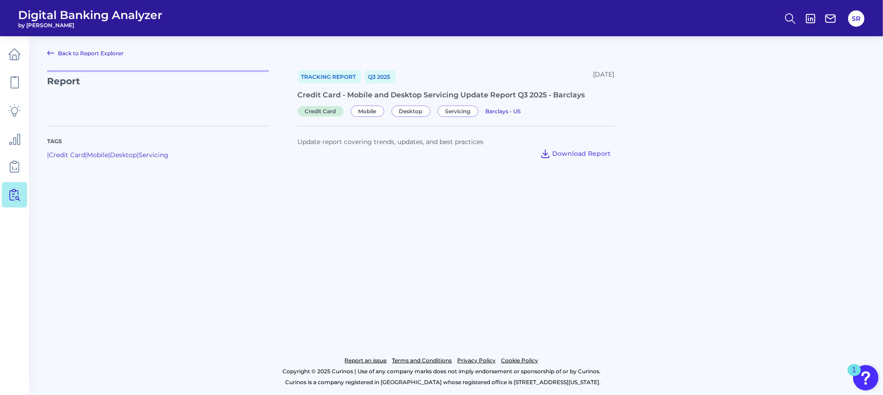
click at [581, 144] on div "Update report covering trends, updates, and best practices" at bounding box center [456, 141] width 317 height 9
click at [578, 155] on span "Download Report" at bounding box center [582, 153] width 58 height 8
click at [521, 293] on main "Back to Report Explorer Report Tracking Report Q3 [DATE], 2025 Credit Card - Mo…" at bounding box center [441, 197] width 883 height 395
click at [19, 190] on icon at bounding box center [14, 194] width 13 height 13
